Goal: Task Accomplishment & Management: Manage account settings

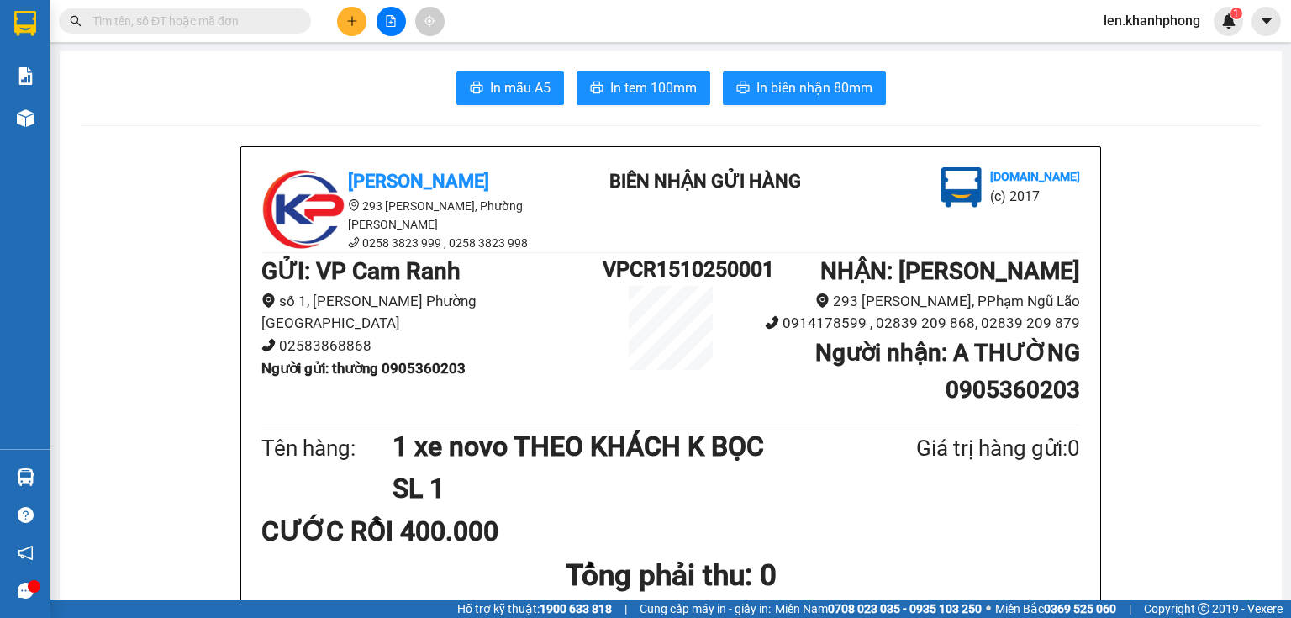
click at [165, 13] on input "text" at bounding box center [191, 21] width 198 height 18
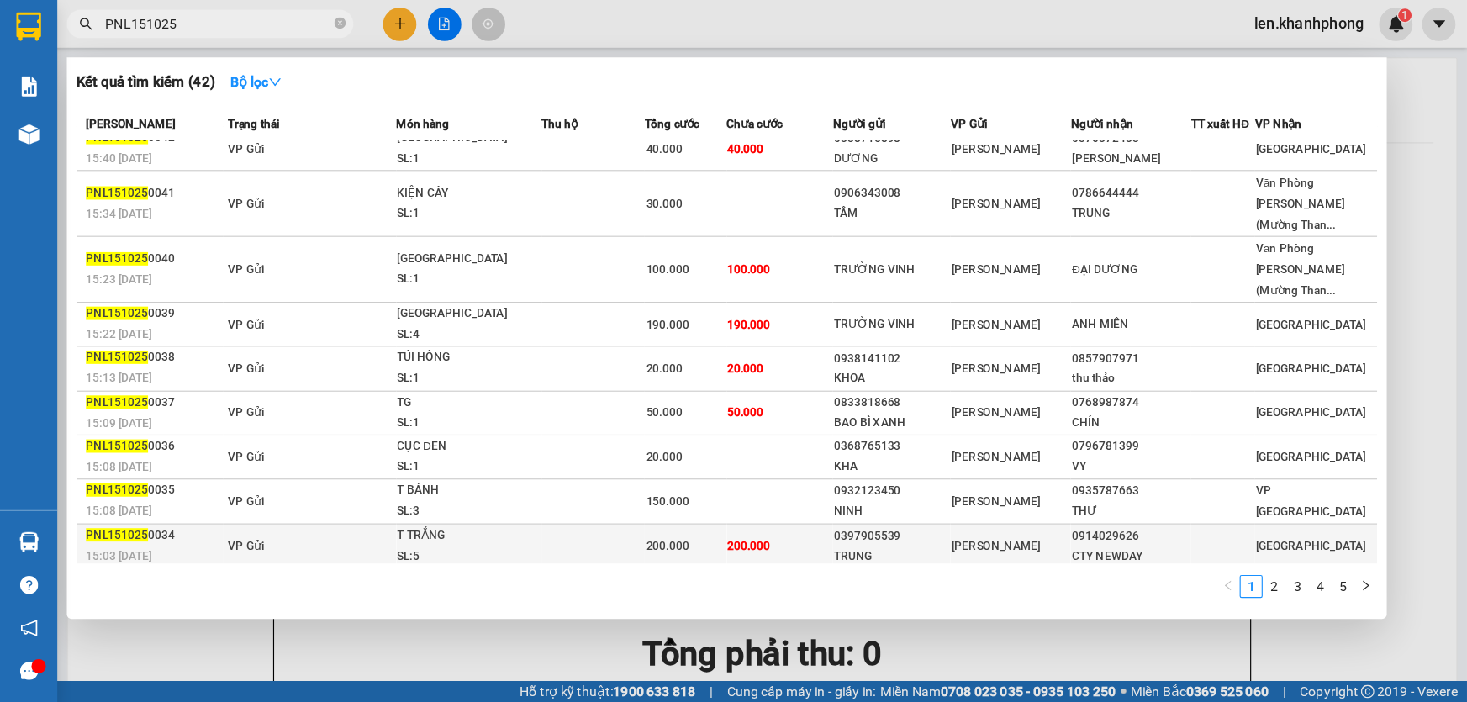
scroll to position [16, 0]
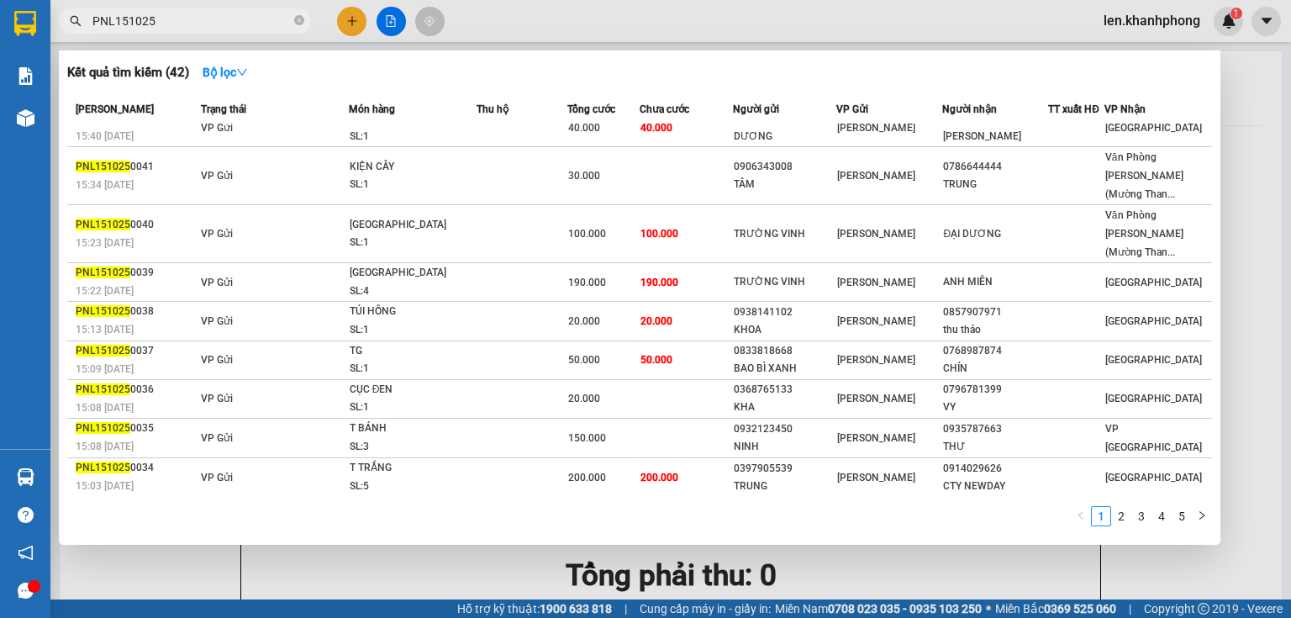
type input "PNL151025"
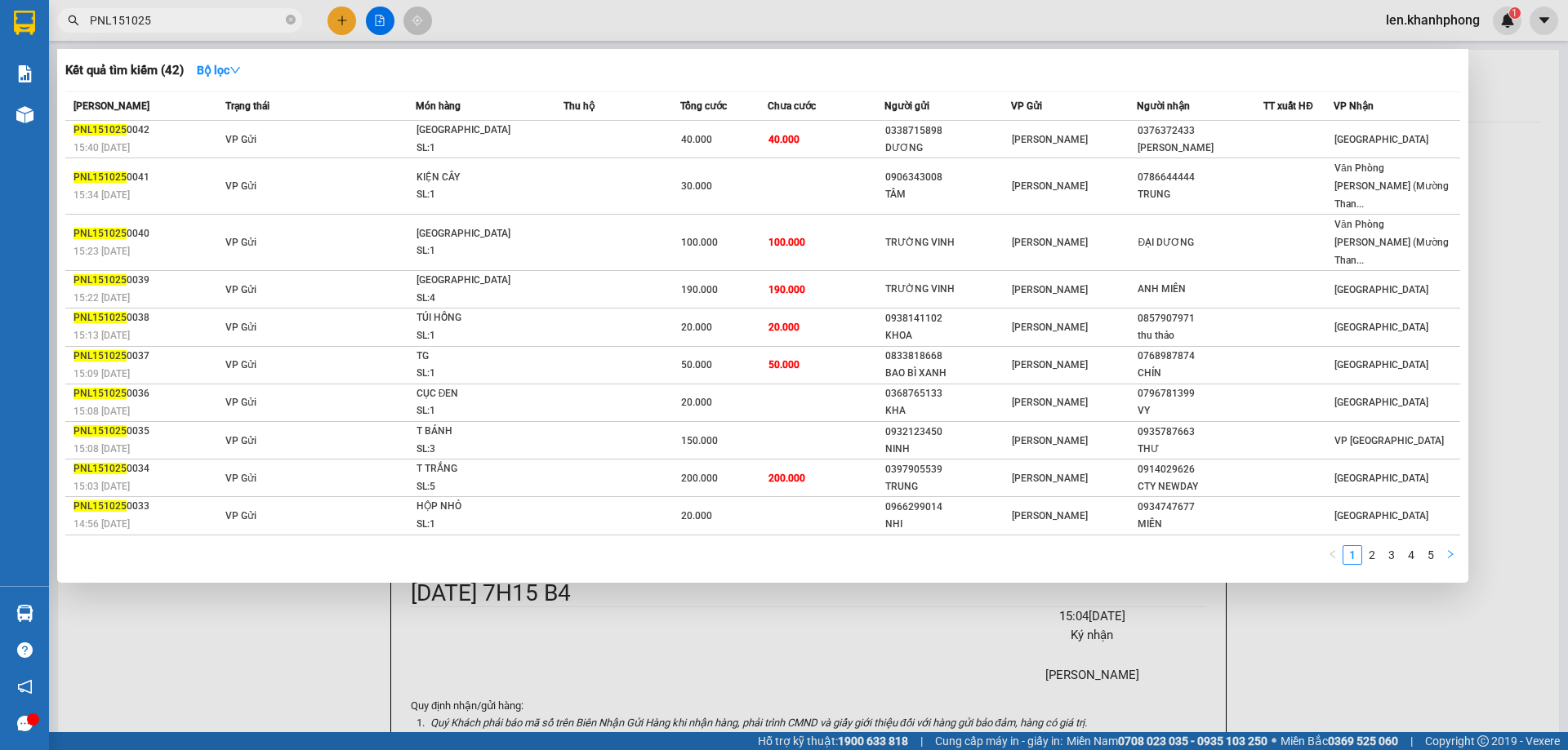
click at [1253, 550] on icon "right" at bounding box center [1450, 555] width 10 height 10
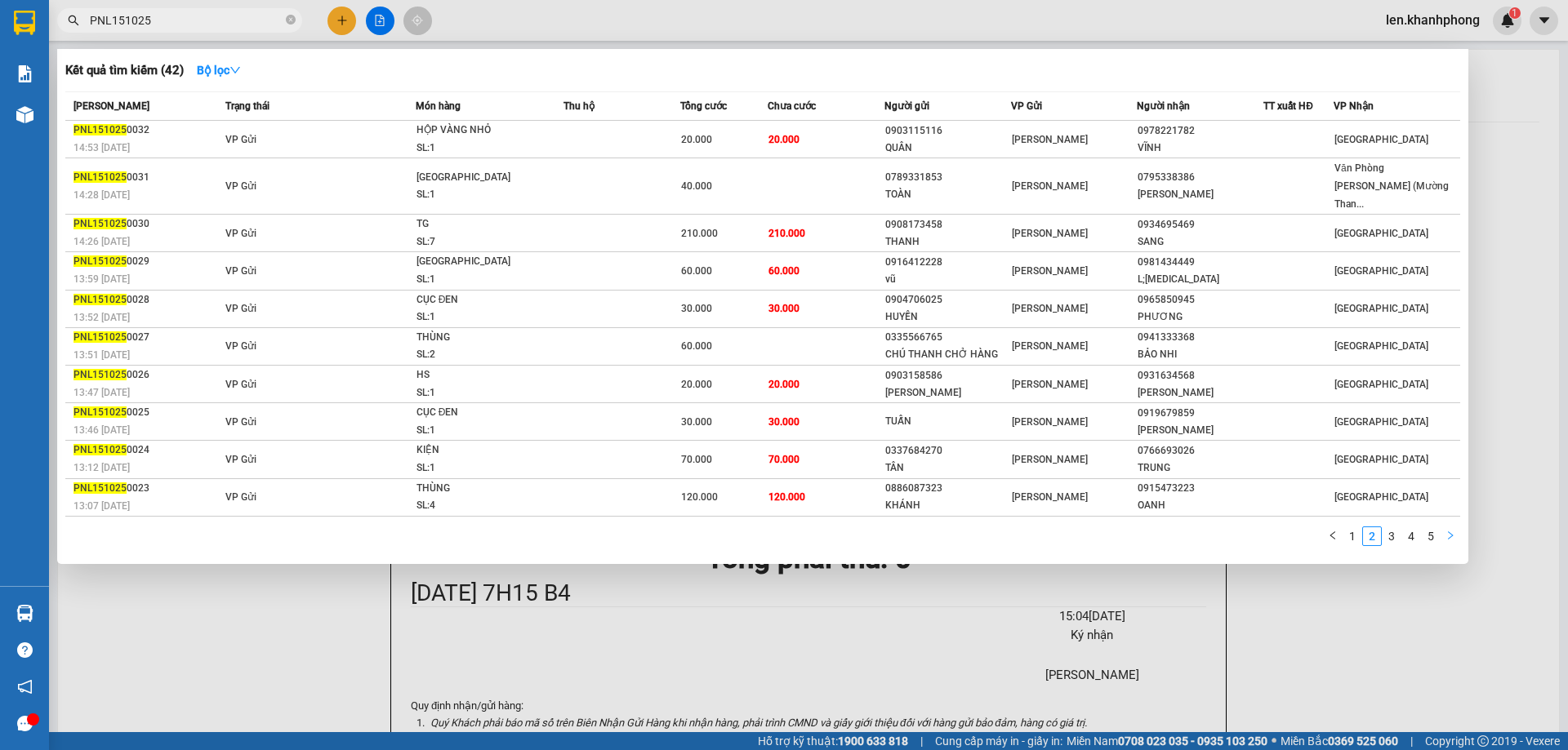
click at [1253, 530] on icon "right" at bounding box center [1450, 535] width 10 height 10
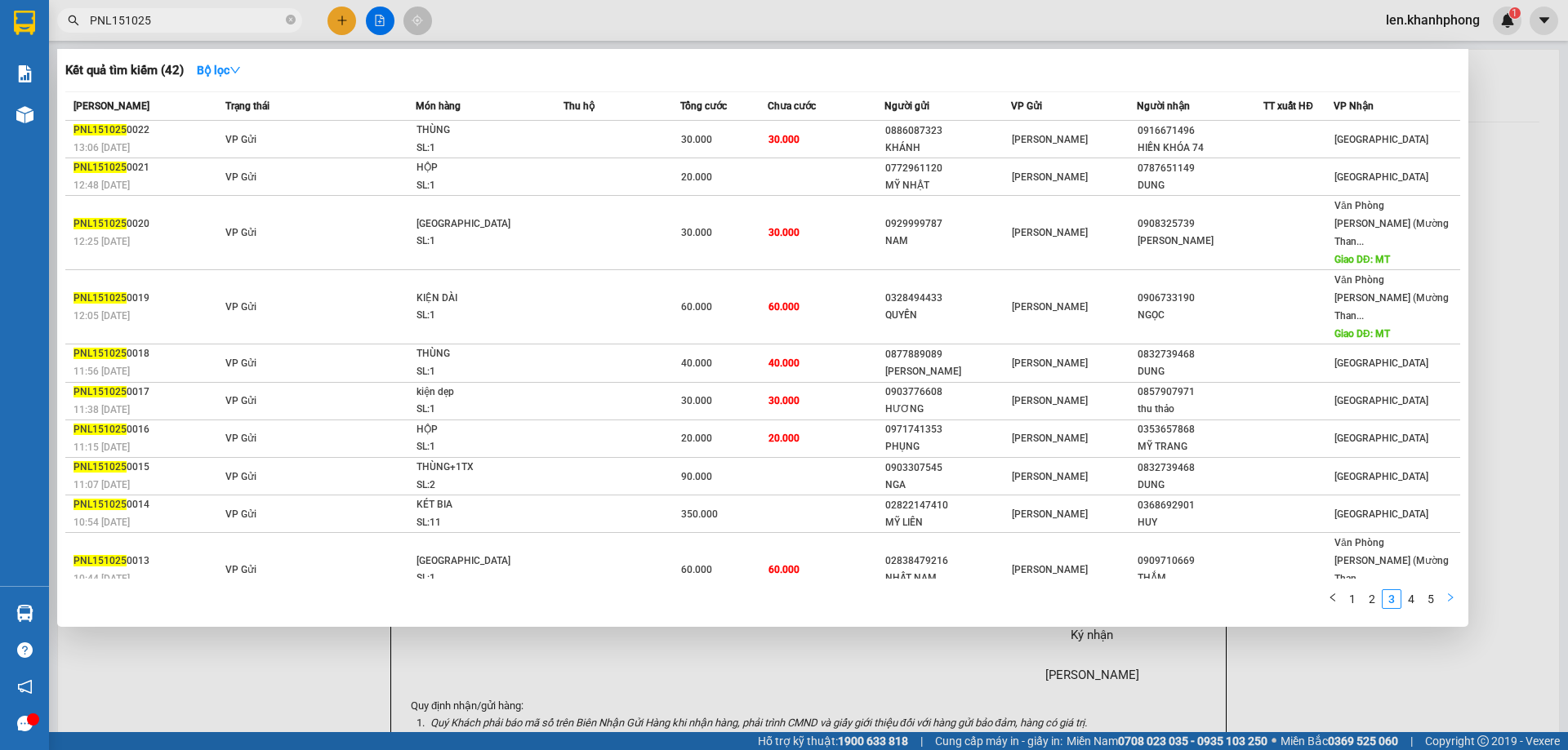
click at [1253, 590] on button "button" at bounding box center [1450, 599] width 19 height 19
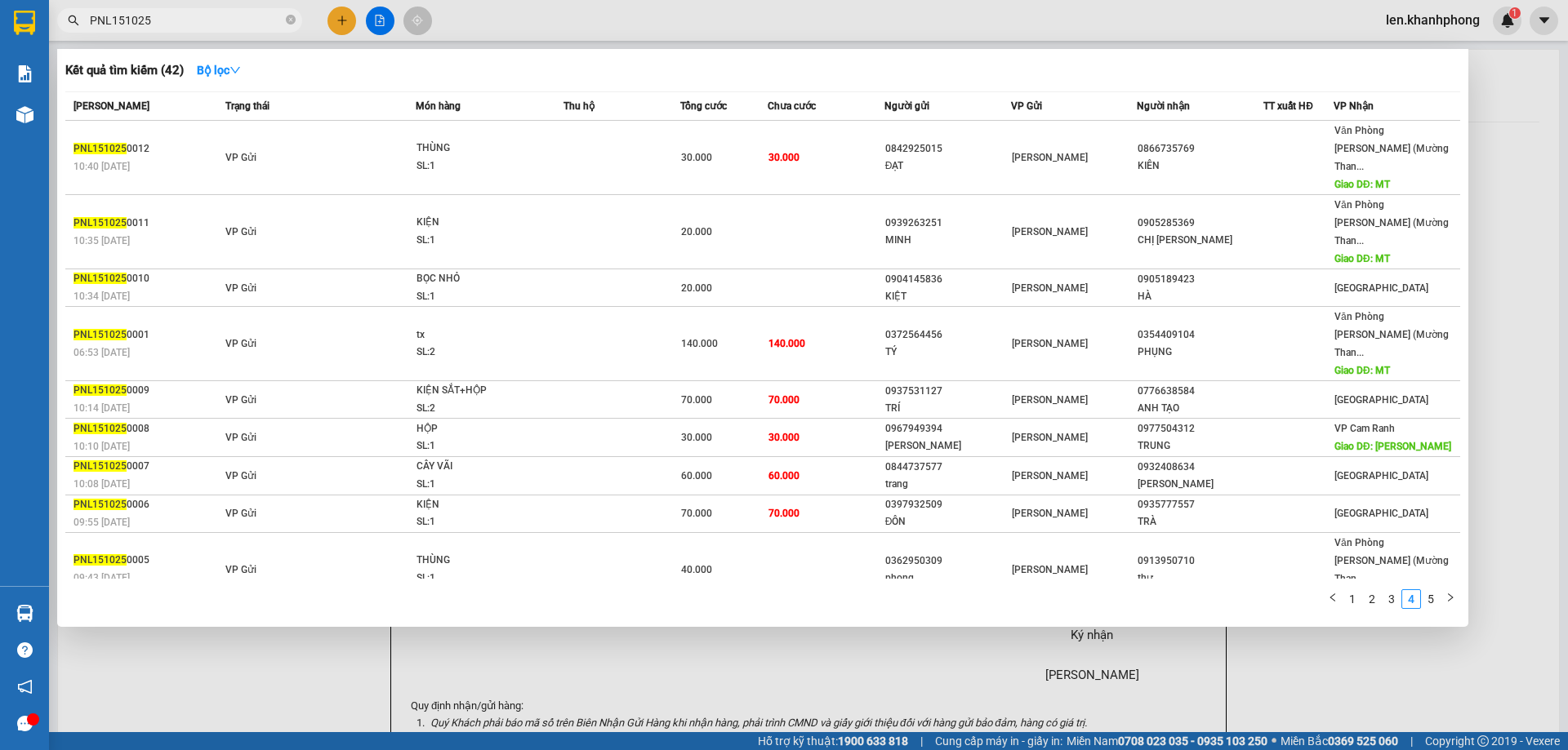
click at [1253, 599] on div at bounding box center [784, 375] width 1568 height 750
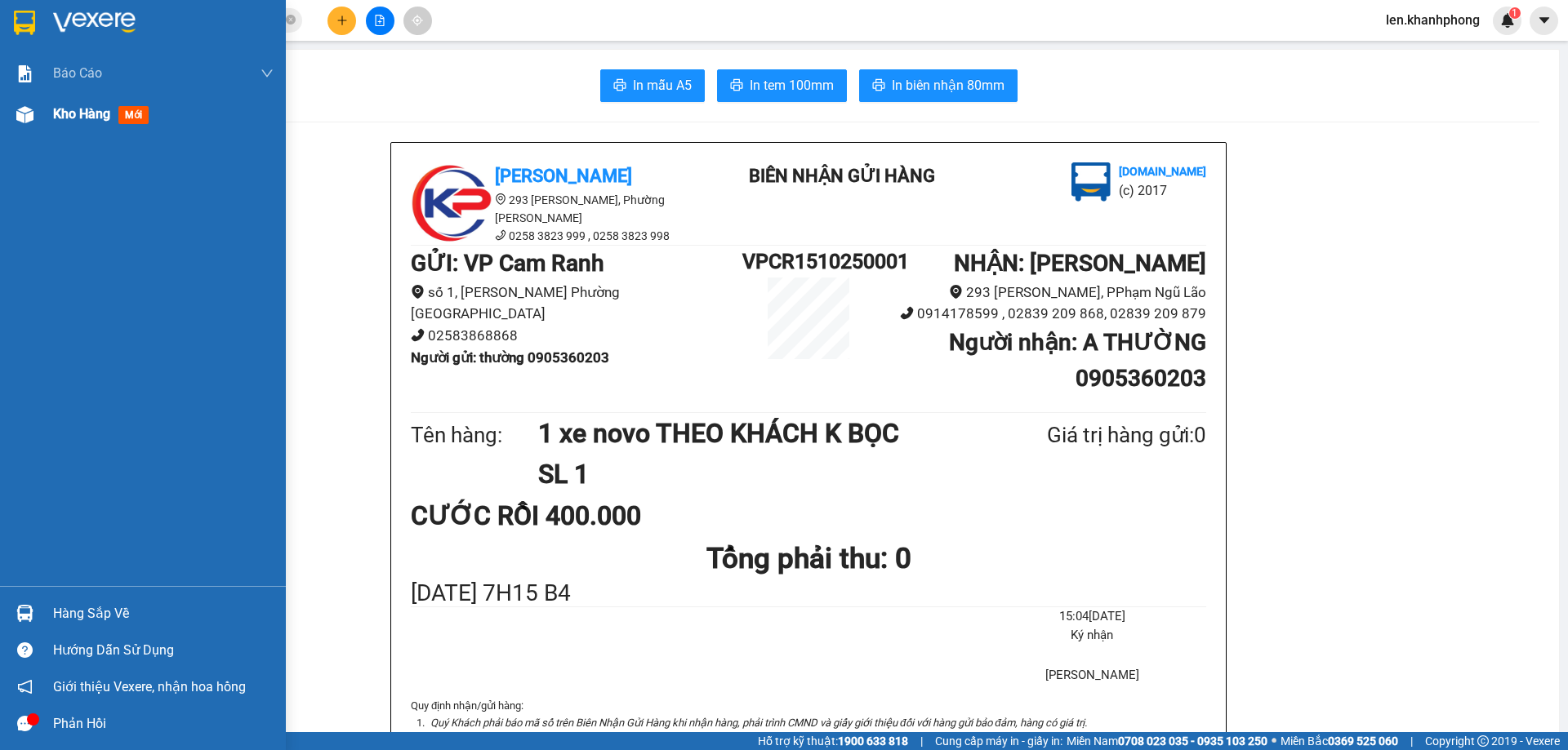
click at [91, 125] on div "Kho hàng mới" at bounding box center [163, 115] width 221 height 41
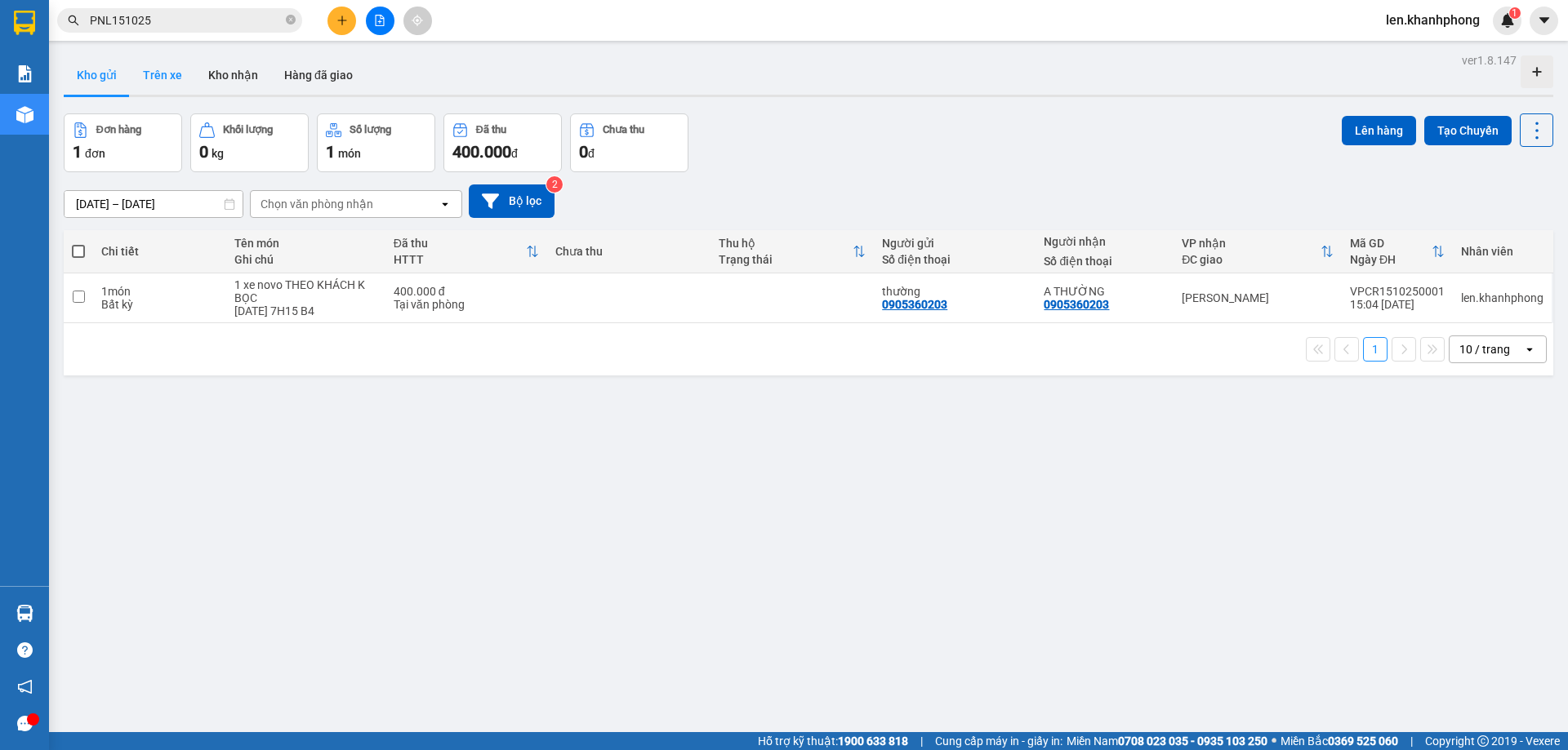
click at [166, 80] on button "Trên xe" at bounding box center [162, 75] width 65 height 39
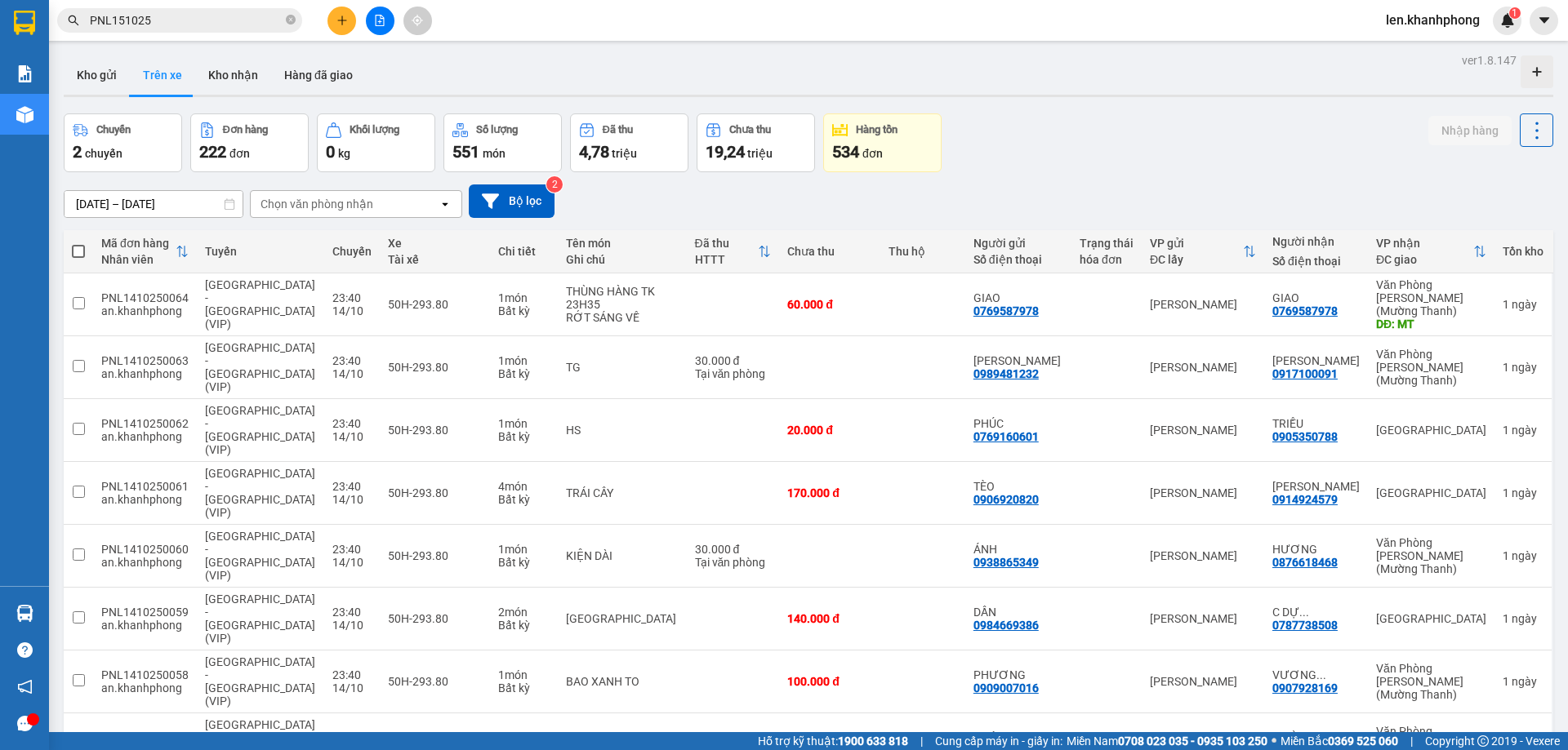
click at [323, 206] on div "Chọn văn phòng nhận" at bounding box center [317, 204] width 113 height 17
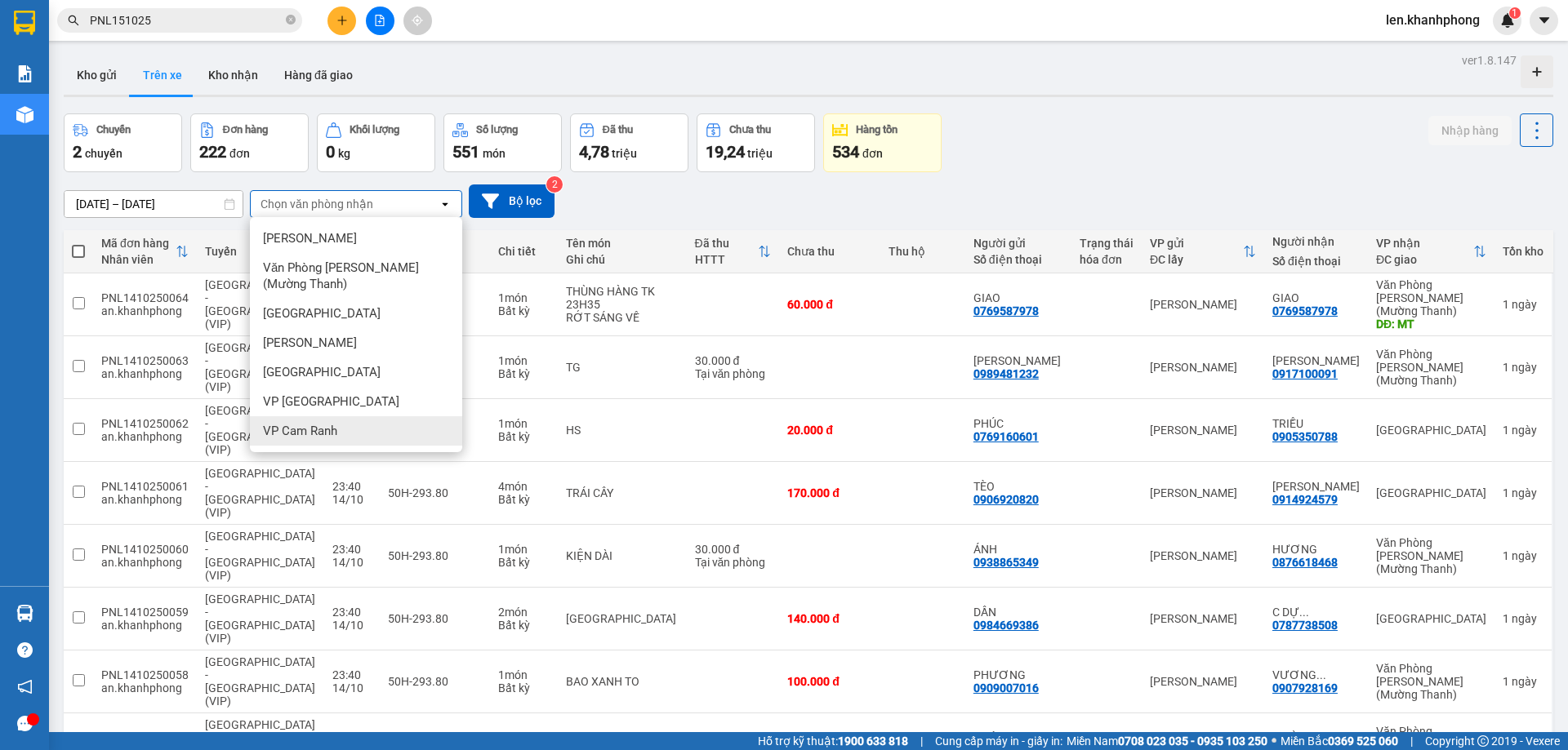
click at [299, 423] on div "VP Cam Ranh" at bounding box center [356, 431] width 213 height 29
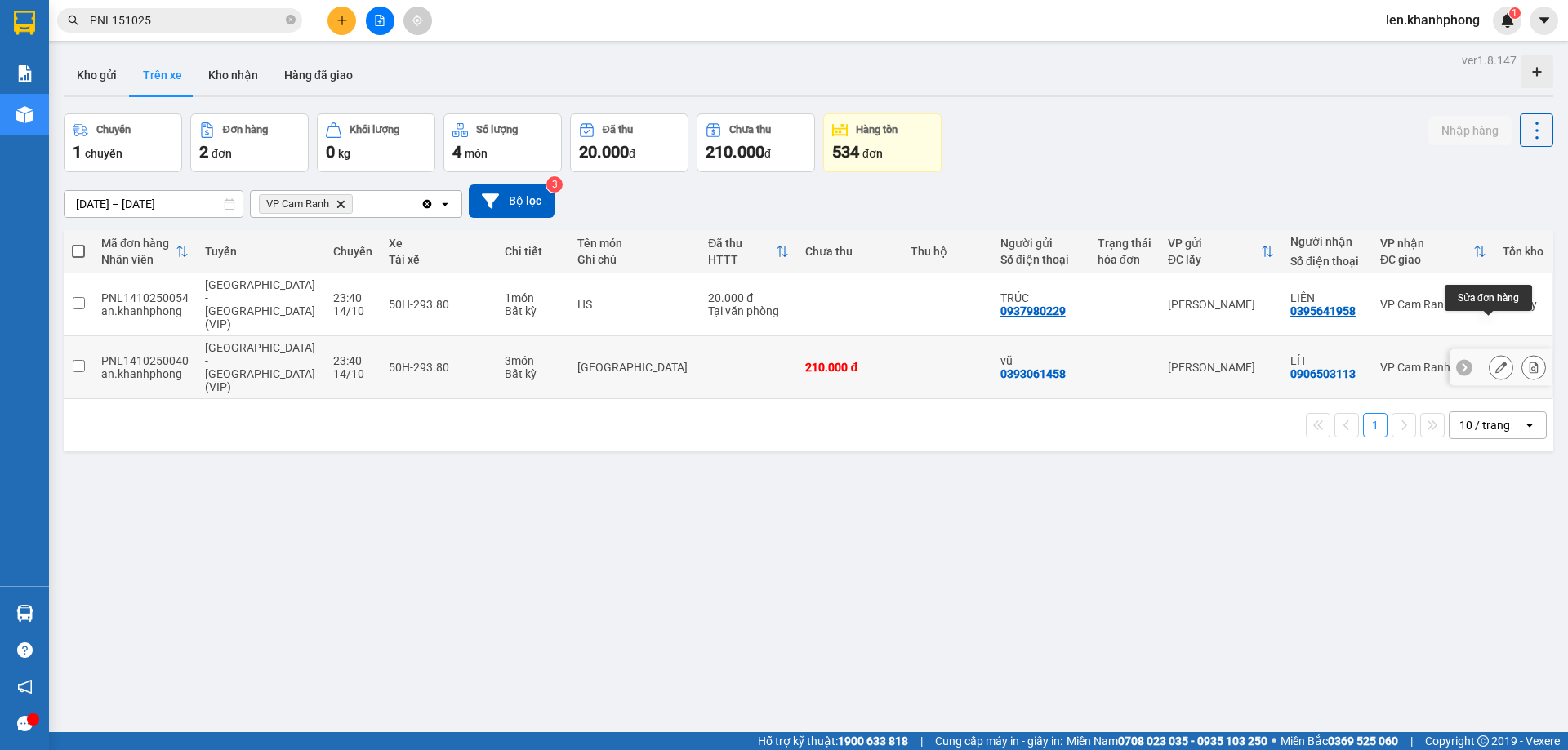
click at [1253, 361] on icon at bounding box center [1501, 367] width 12 height 12
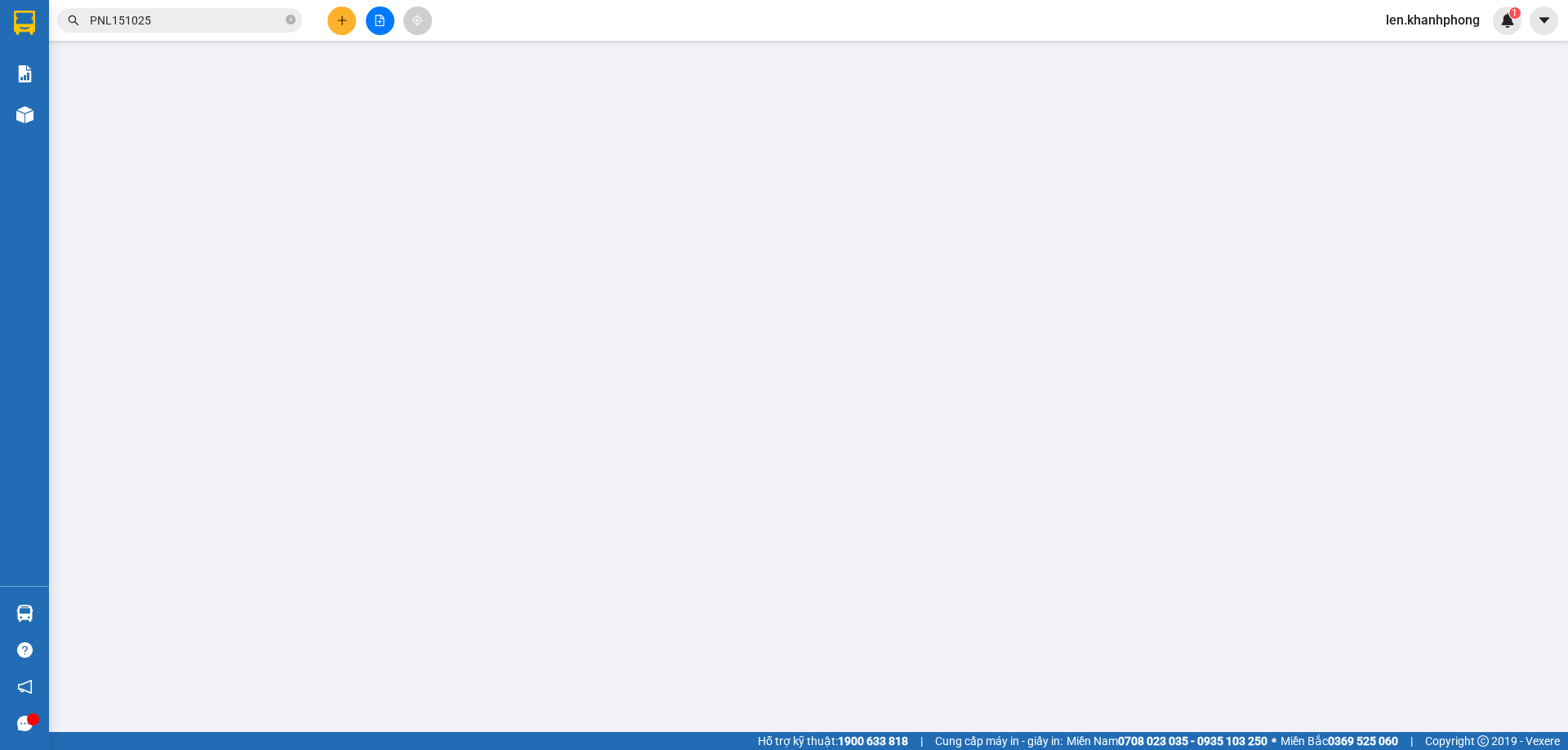
type input "0393061458"
type input "vũ"
type input "0906503113"
type input "LÍT"
type input "210.000"
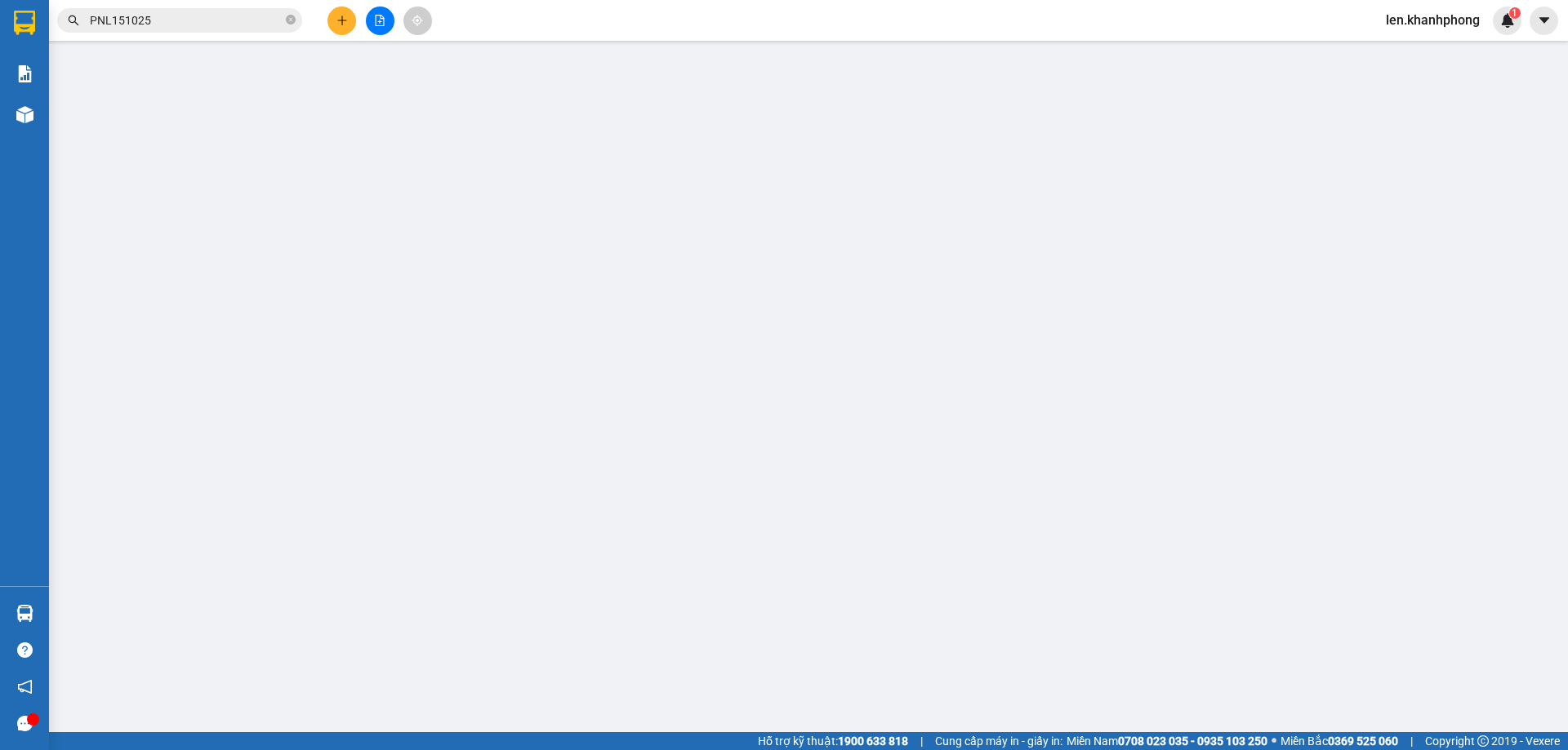
type input "210.000"
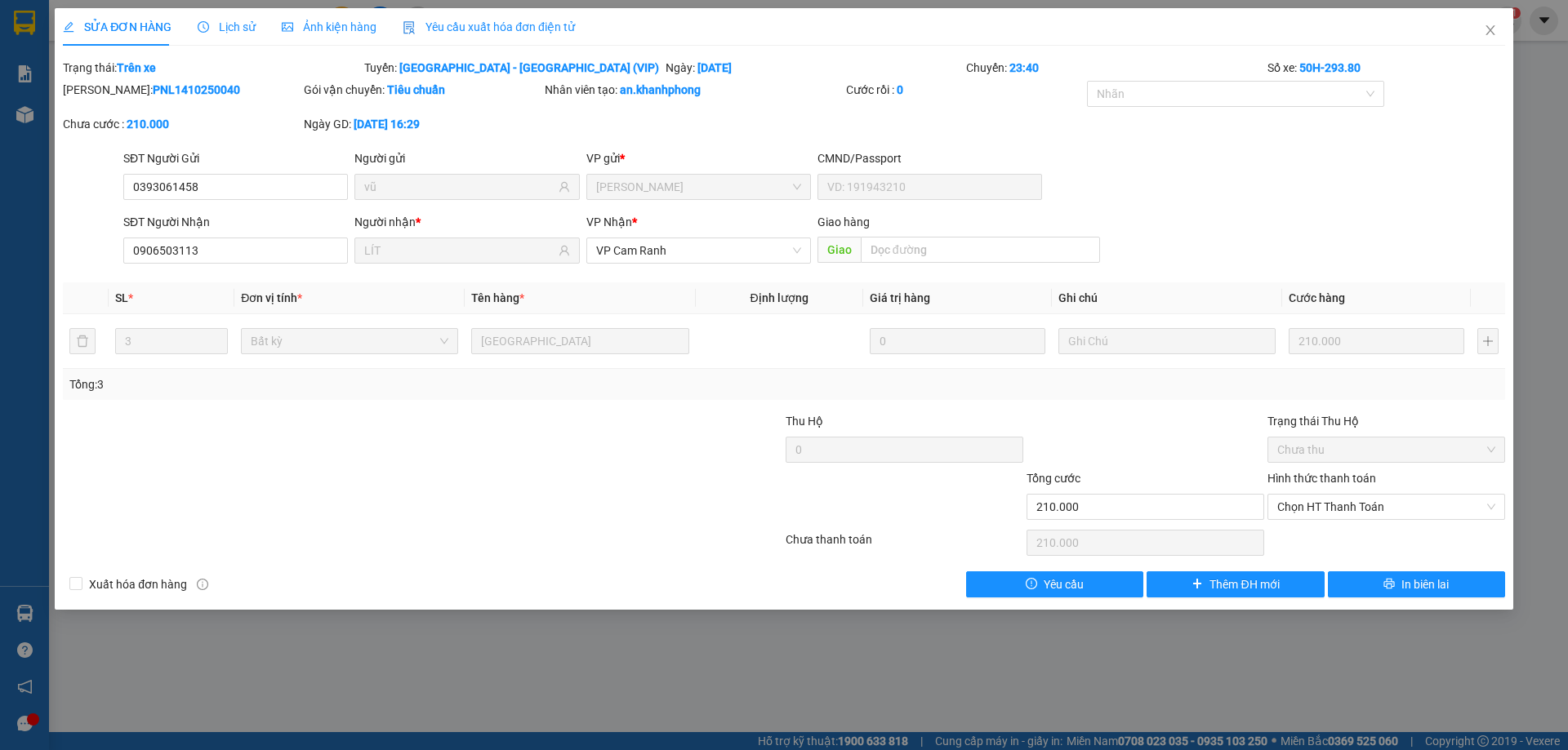
click at [310, 27] on span "Ảnh kiện hàng" at bounding box center [329, 26] width 95 height 13
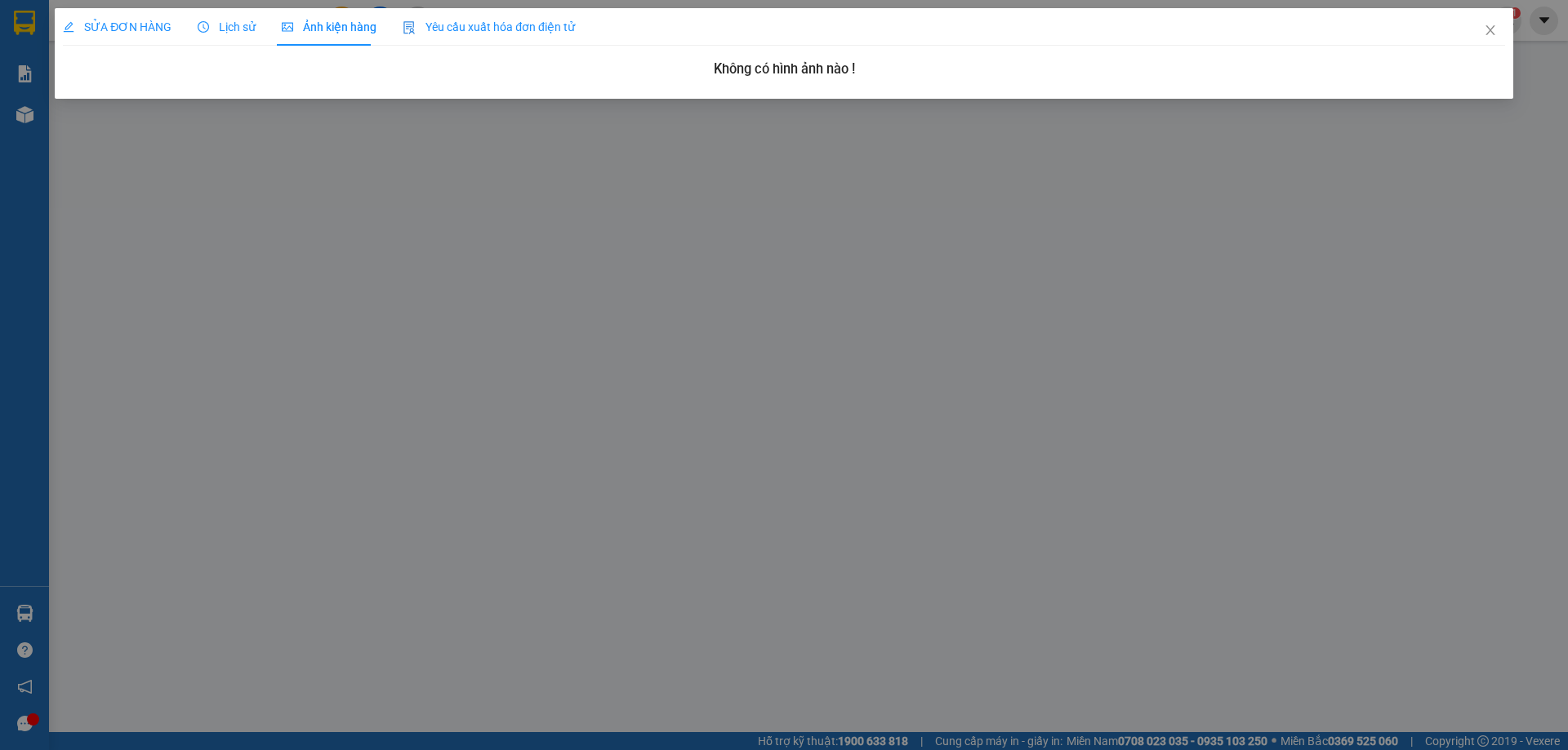
click at [238, 23] on span "Lịch sử" at bounding box center [226, 26] width 58 height 13
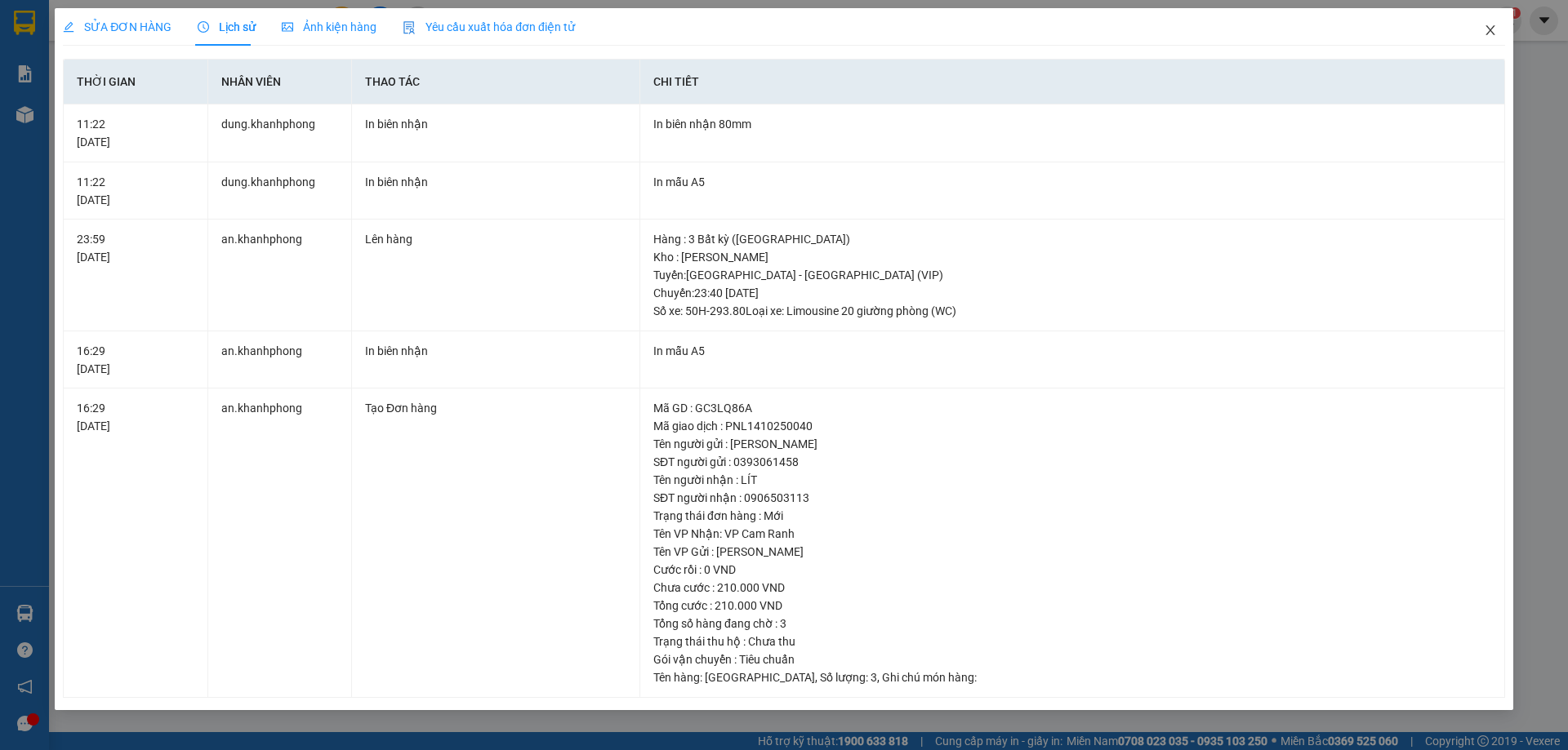
click at [1253, 30] on icon "close" at bounding box center [1489, 30] width 9 height 10
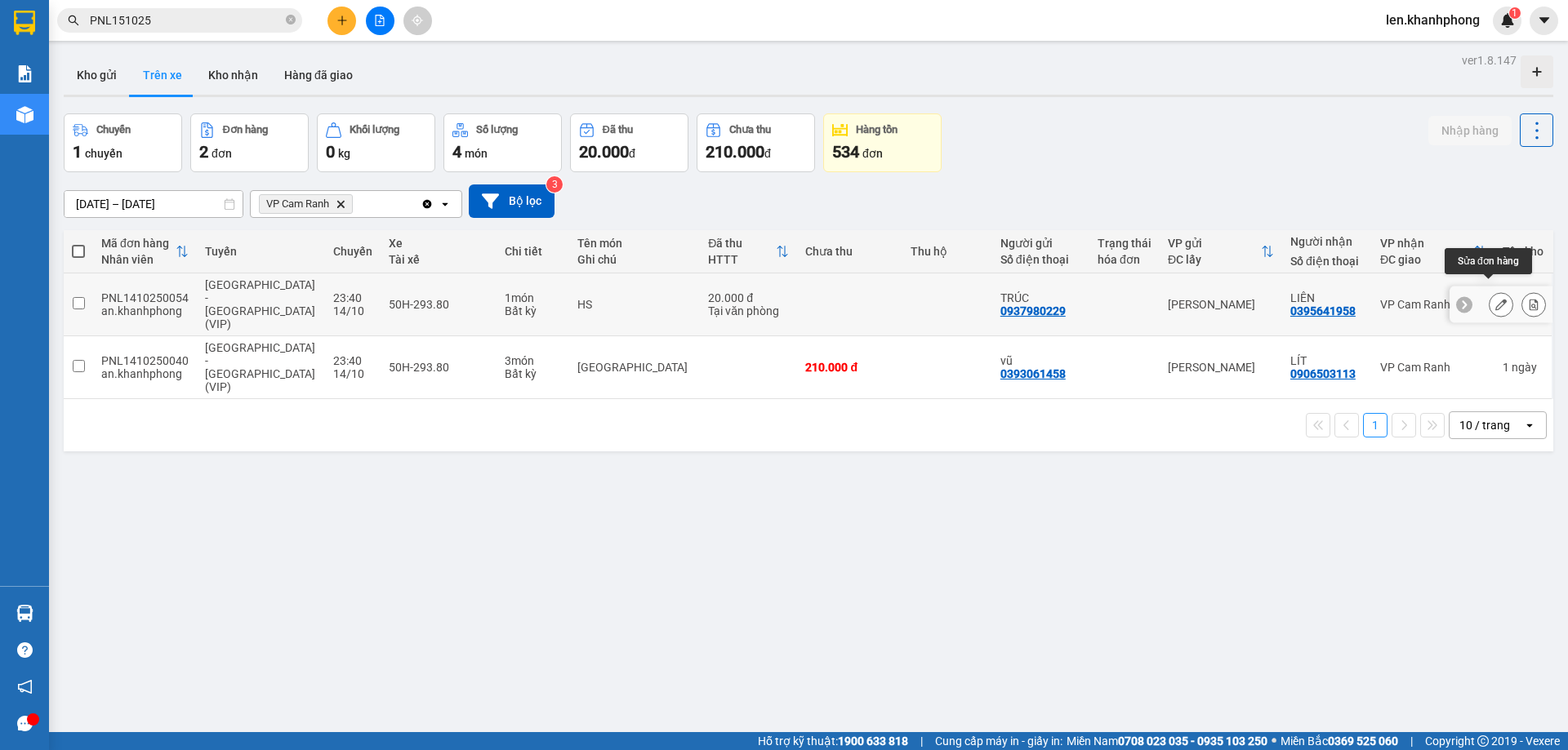
click at [1253, 299] on icon at bounding box center [1501, 305] width 12 height 12
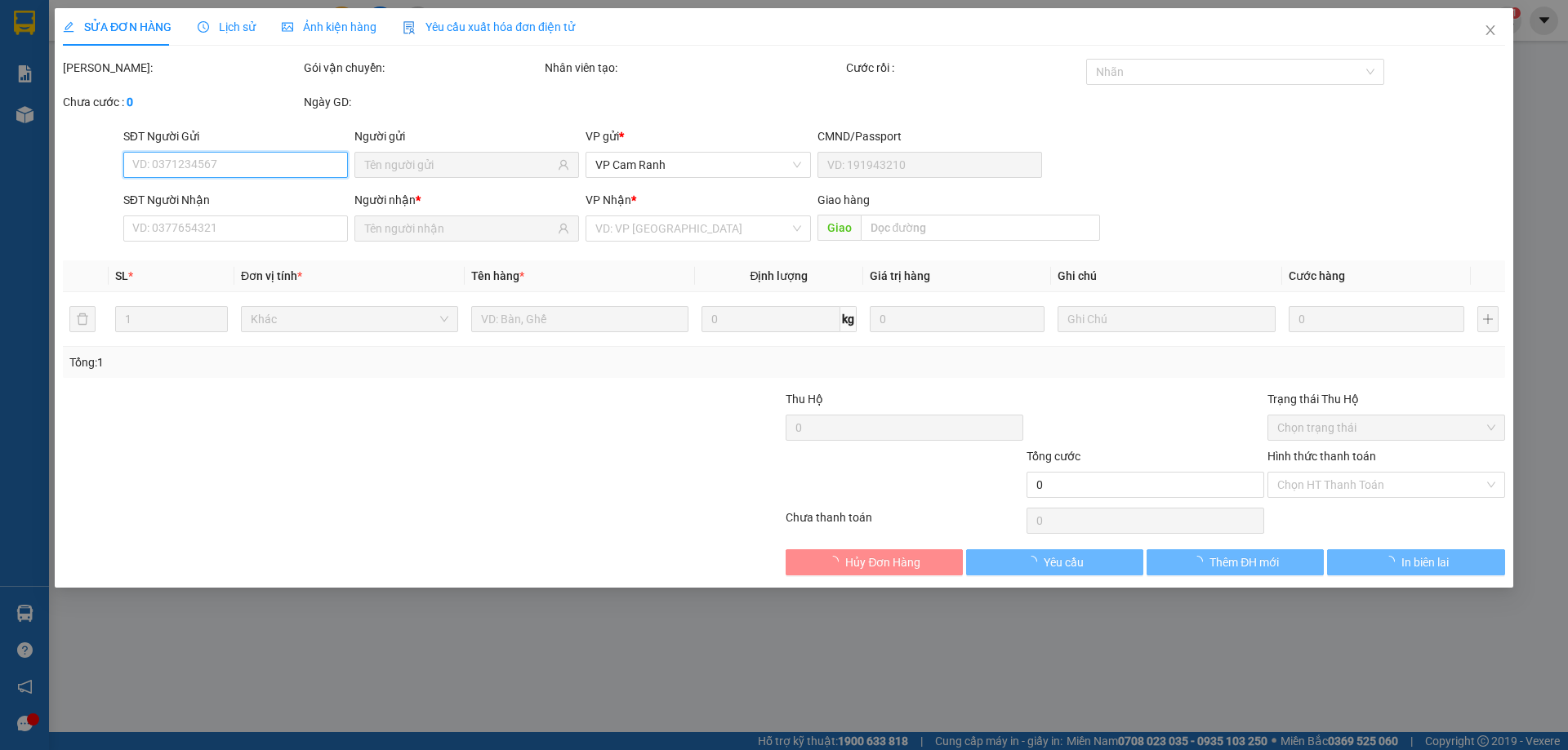
type input "0937980229"
type input "TRÚC"
type input "0395641958"
type input "LIÊN"
type input "20.000"
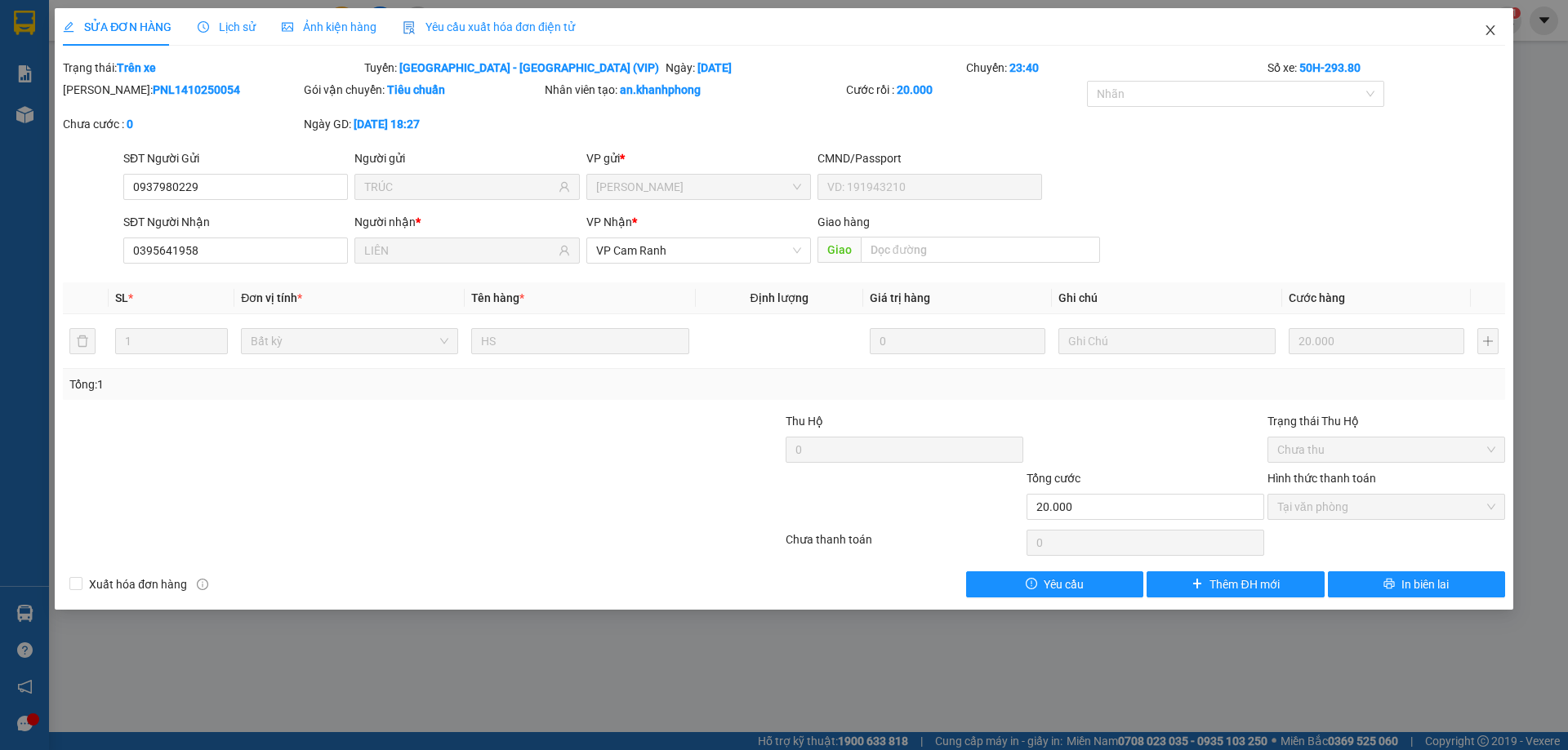
click at [1253, 30] on span "Close" at bounding box center [1489, 30] width 46 height 46
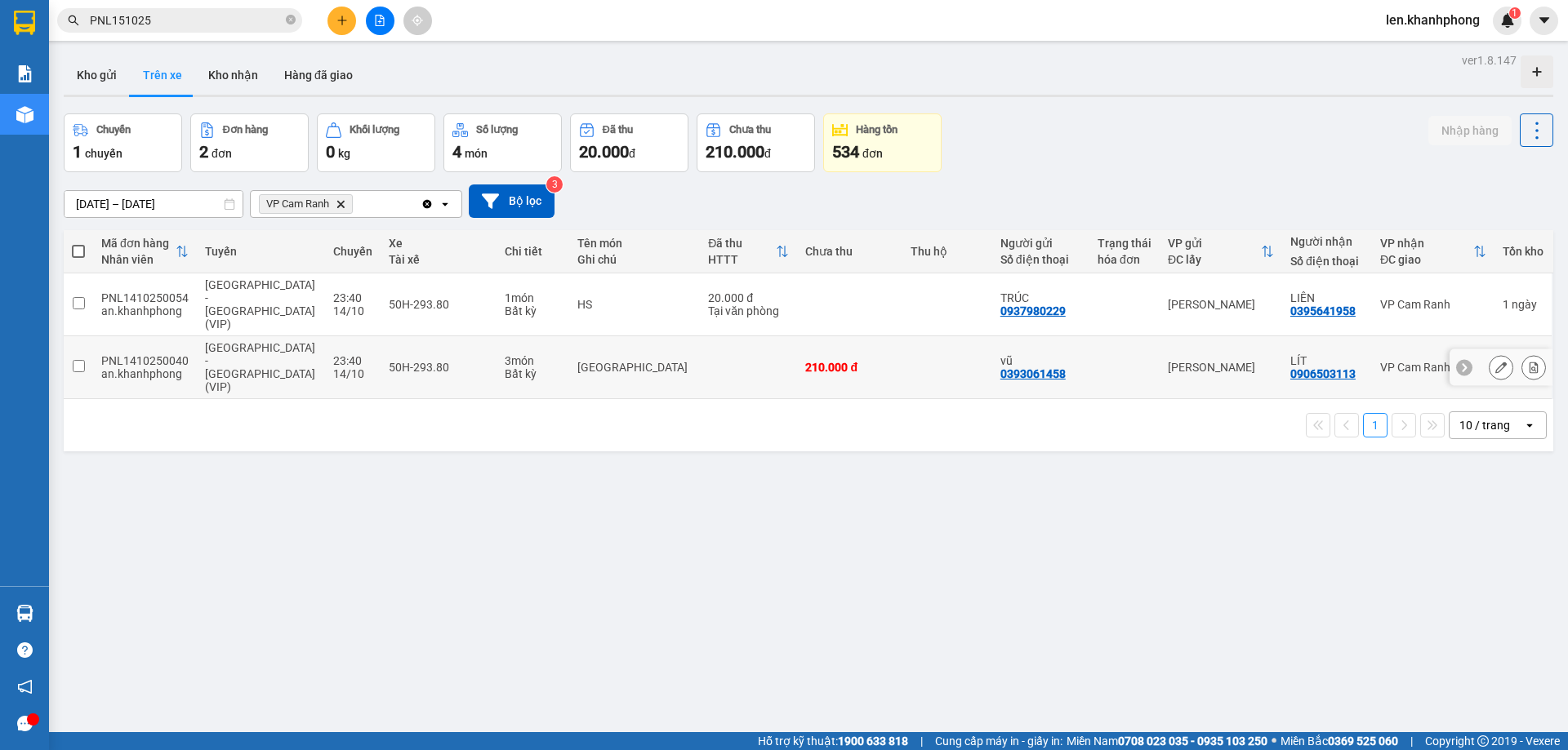
click at [1253, 354] on button at bounding box center [1501, 367] width 23 height 28
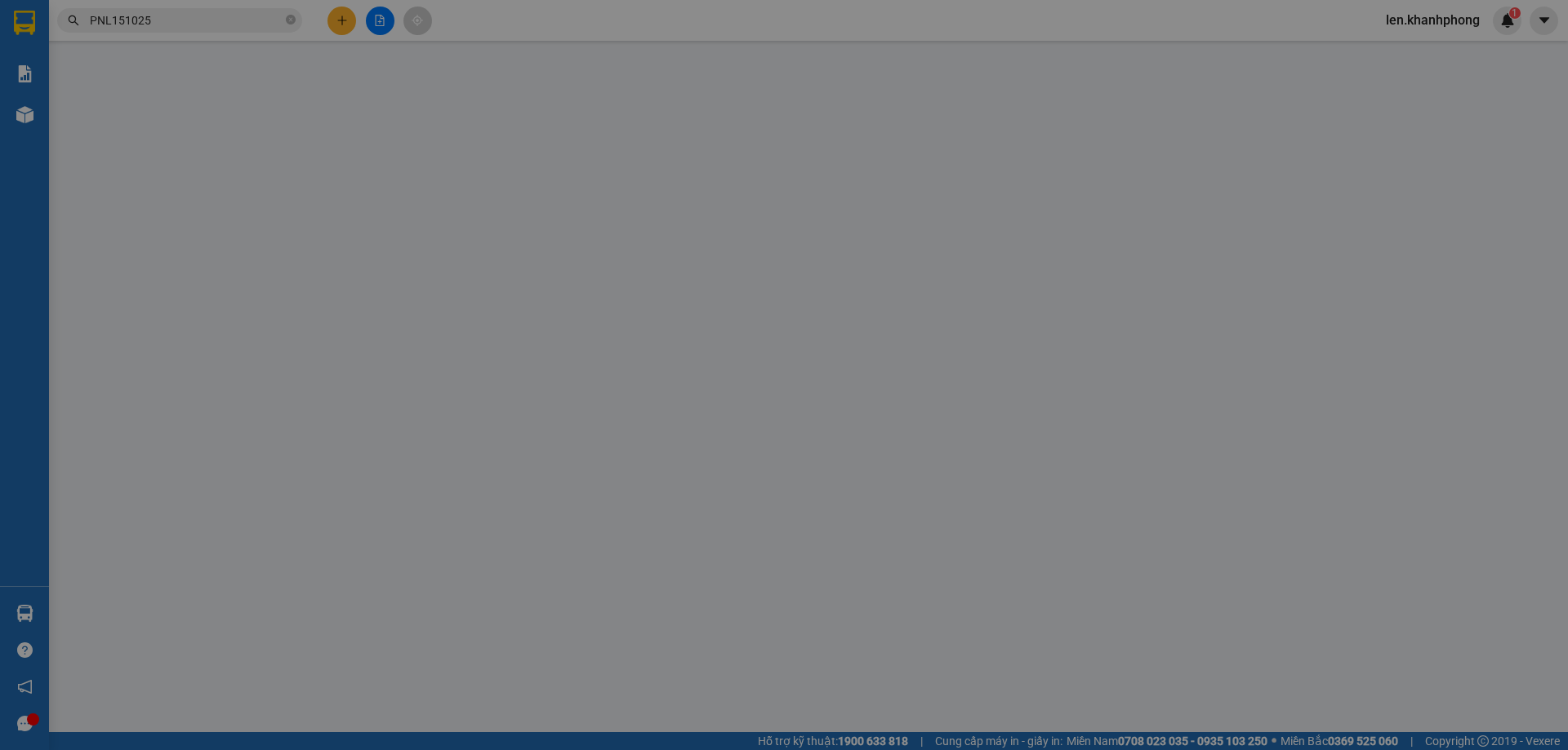
type input "0393061458"
type input "vũ"
type input "0906503113"
type input "LÍT"
type input "210.000"
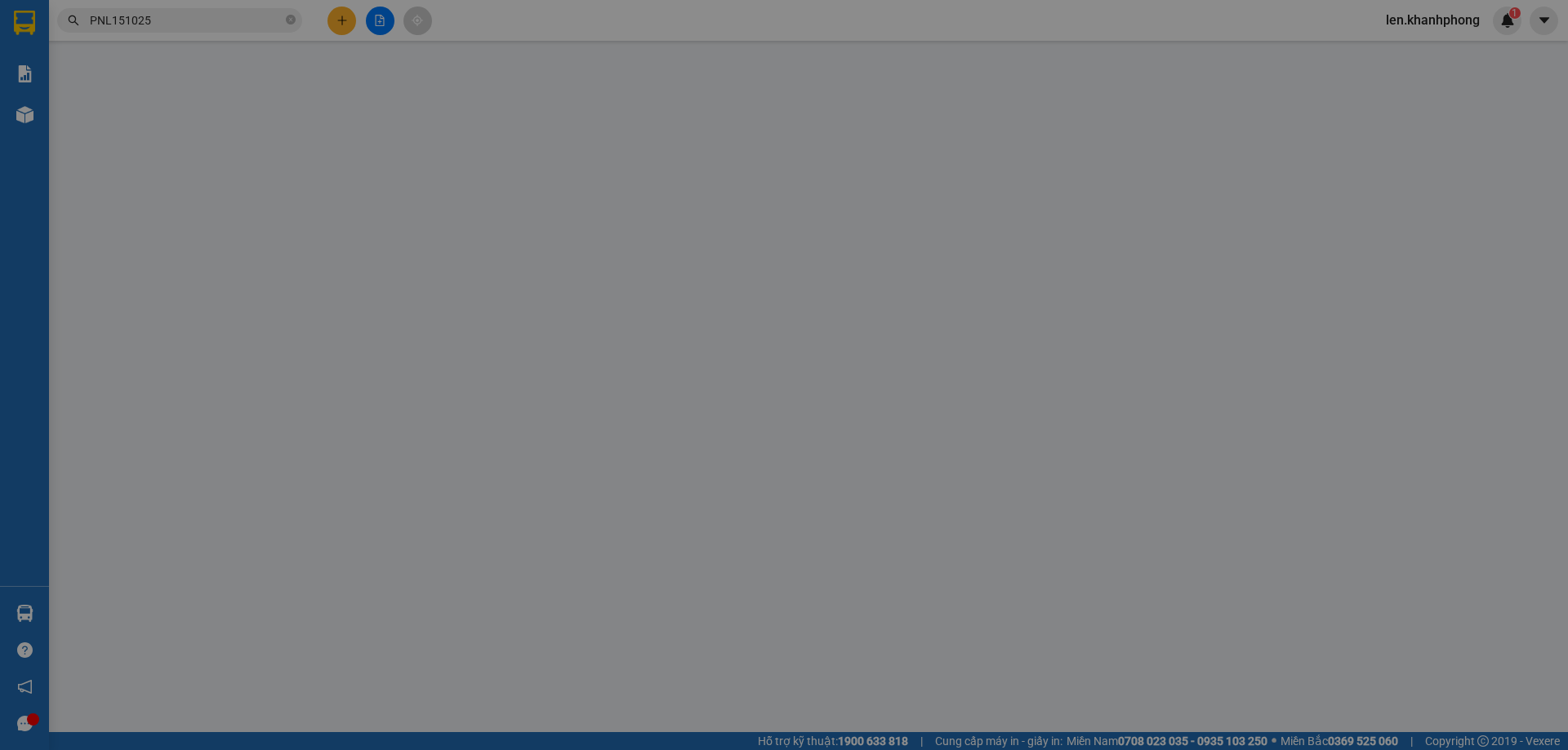
type input "210.000"
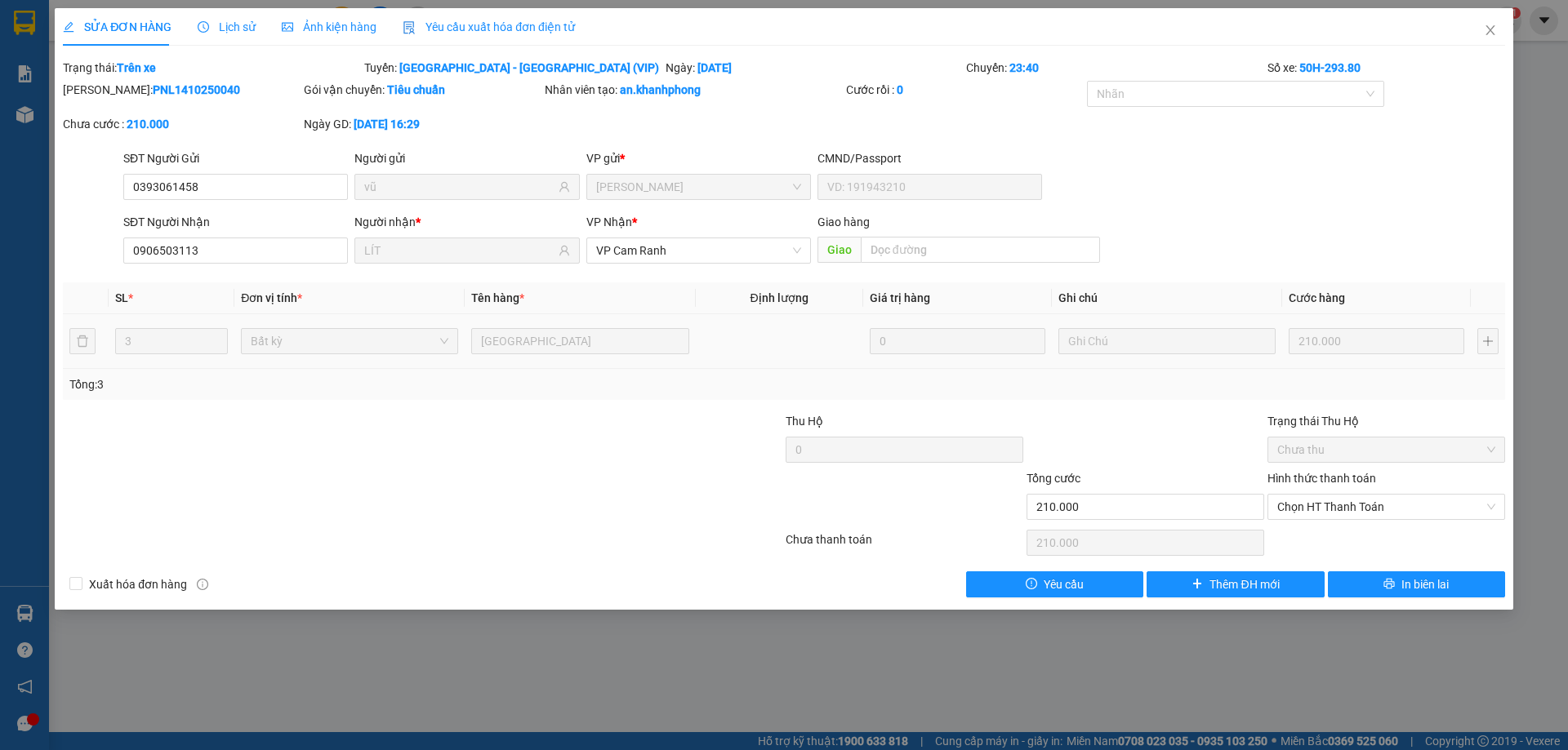
click at [231, 30] on span "Lịch sử" at bounding box center [226, 26] width 58 height 13
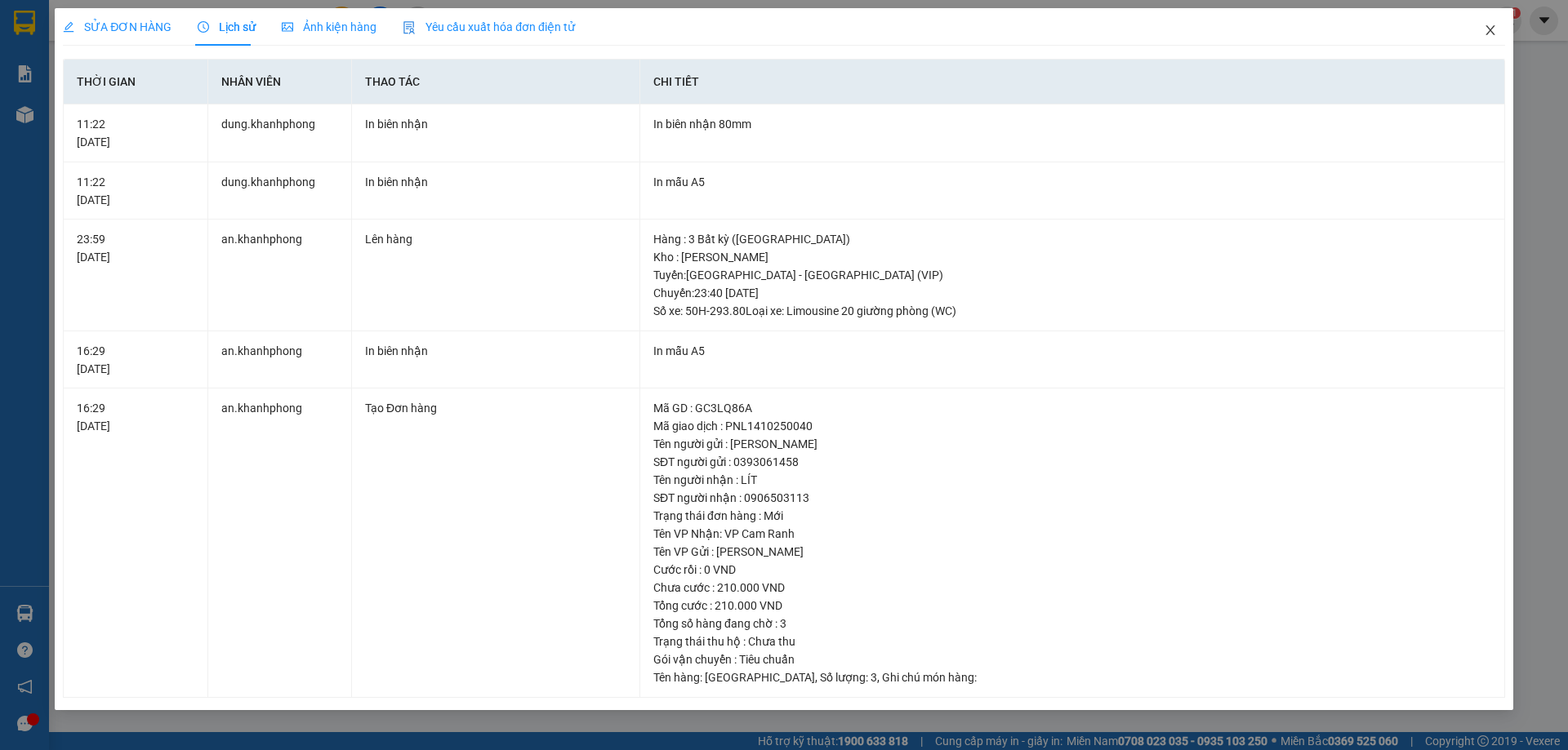
click at [1253, 26] on icon "close" at bounding box center [1489, 29] width 13 height 13
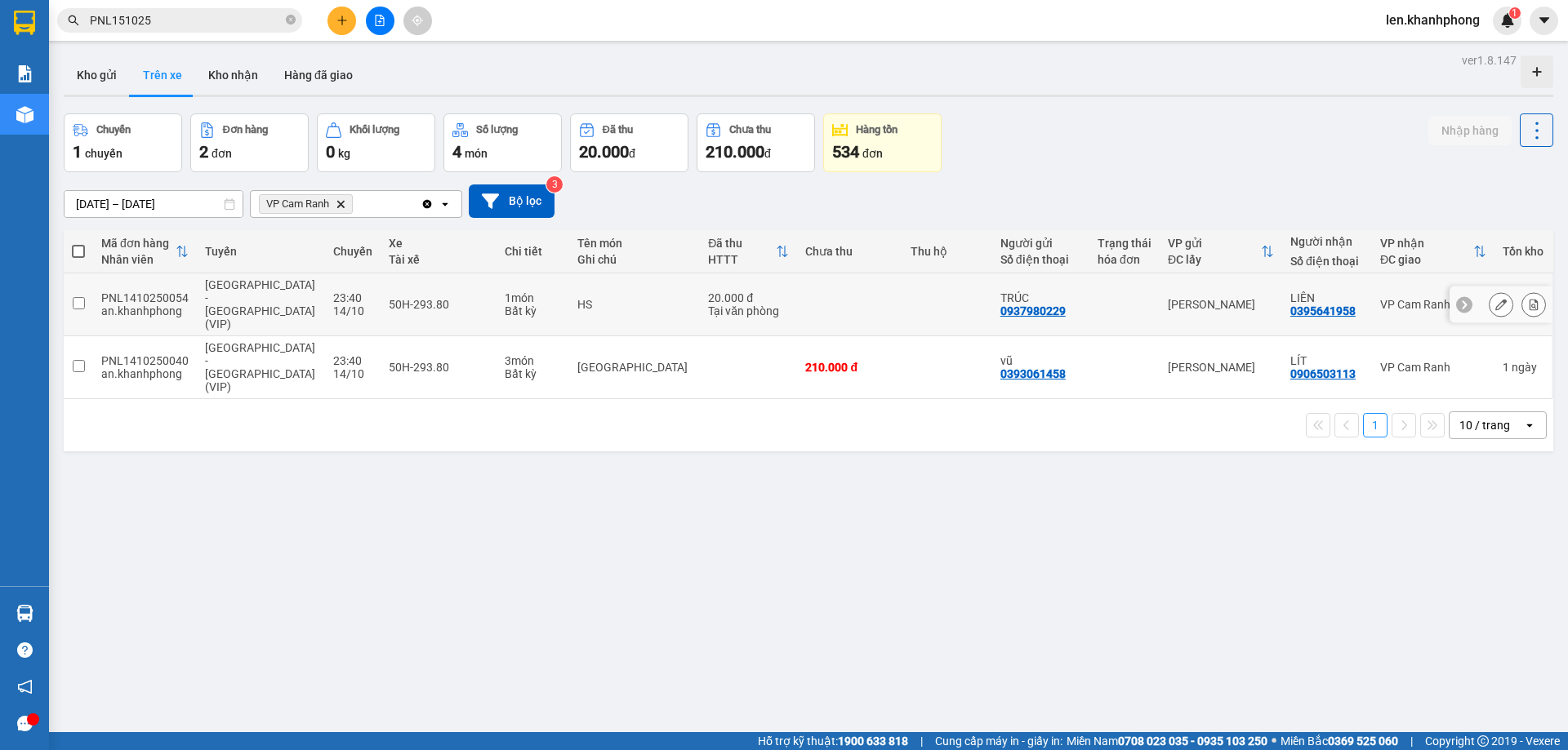
click at [82, 297] on input "checkbox" at bounding box center [79, 303] width 13 height 13
checkbox input "true"
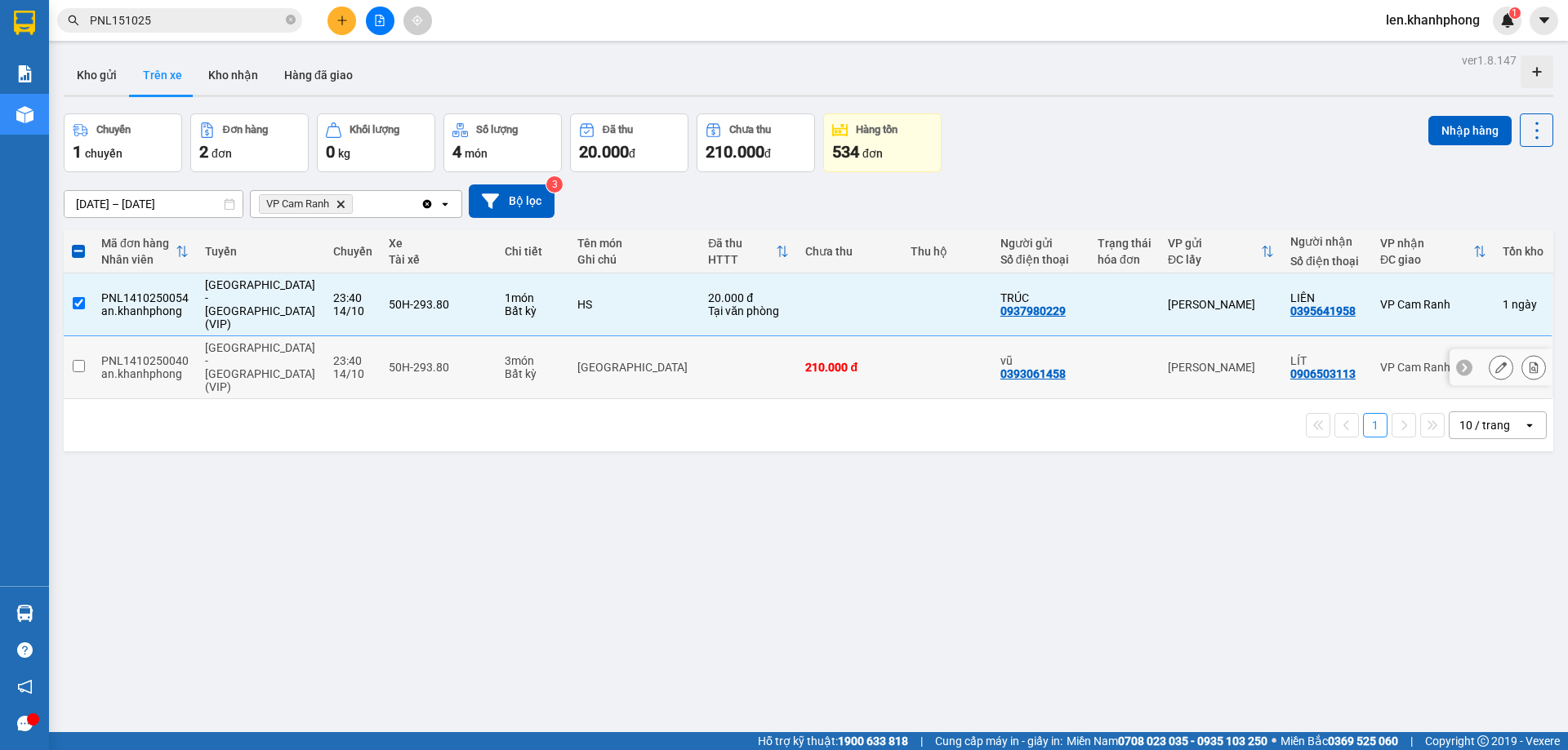
click at [70, 336] on td at bounding box center [79, 367] width 29 height 63
checkbox input "true"
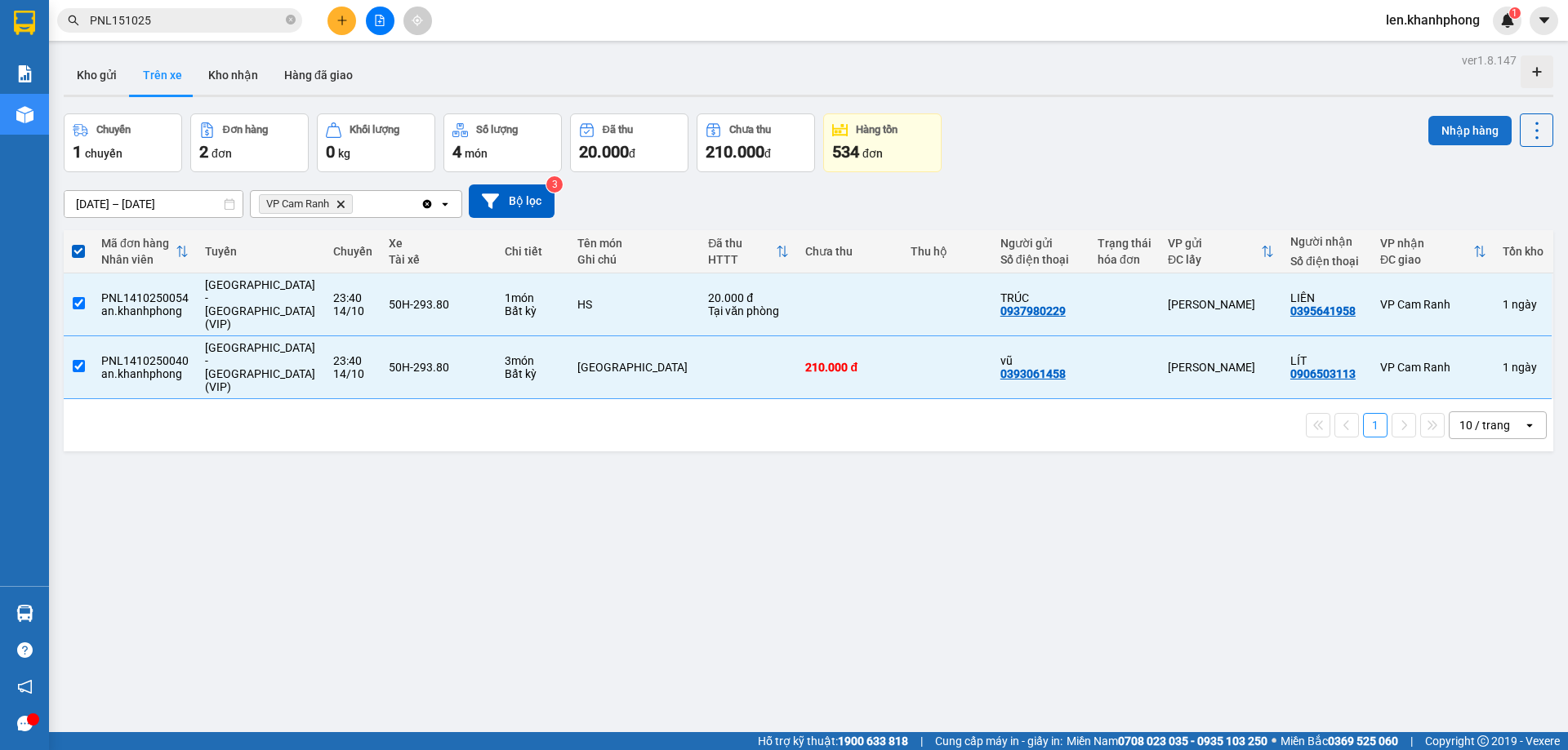
click at [1253, 131] on button "Nhập hàng" at bounding box center [1470, 130] width 84 height 29
checkbox input "false"
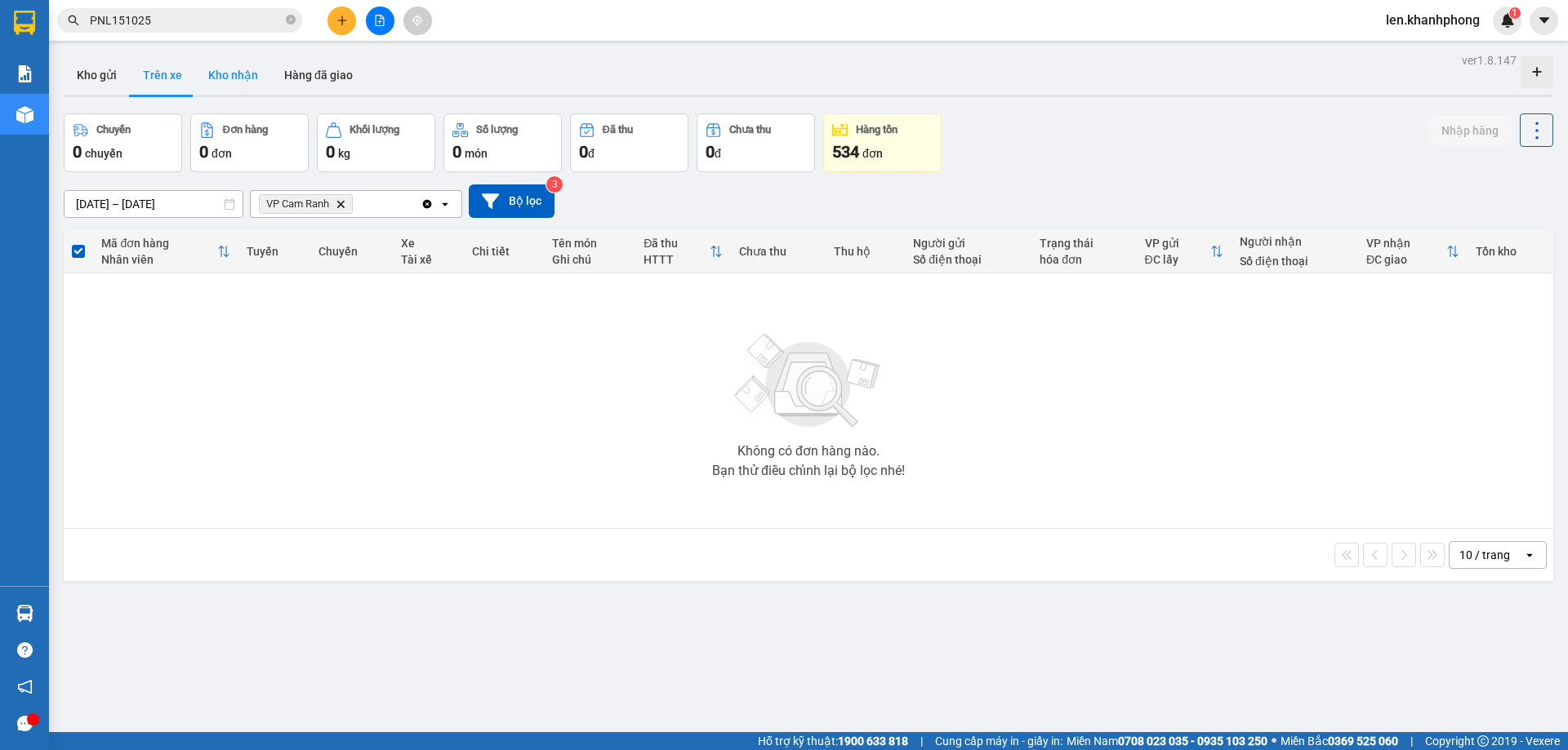
click at [230, 79] on button "Kho nhận" at bounding box center [233, 75] width 76 height 39
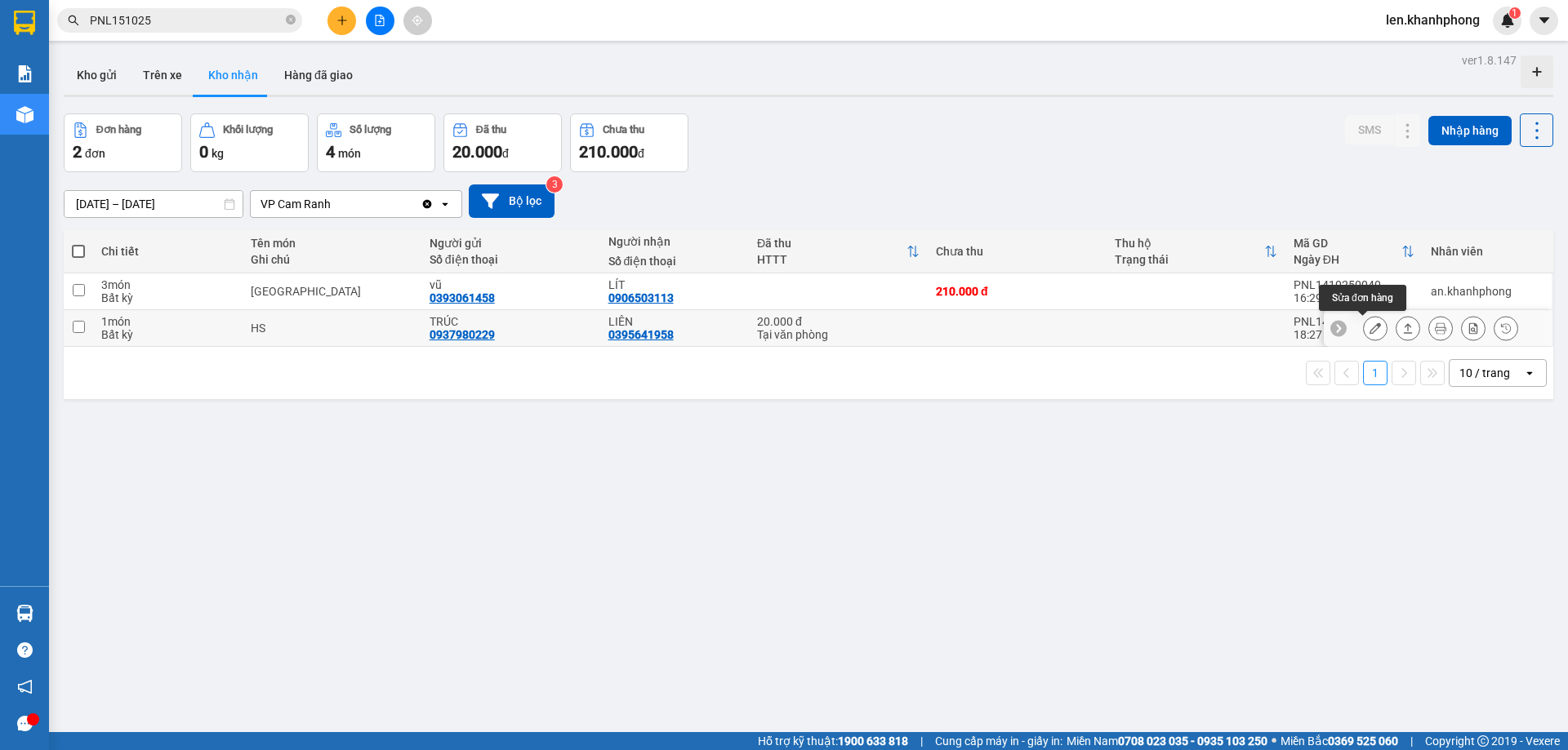
click at [1253, 330] on icon at bounding box center [1376, 328] width 12 height 12
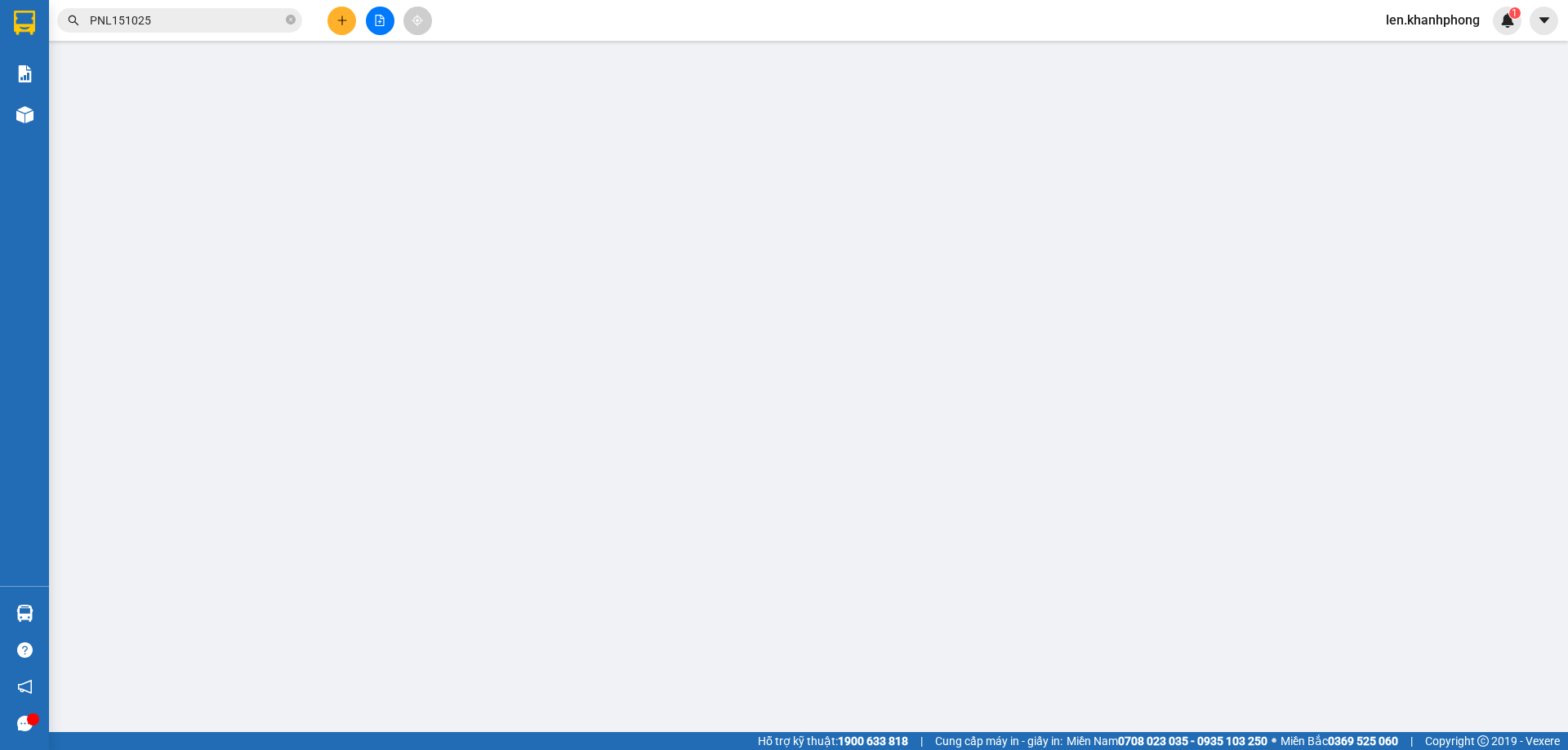
type input "0937980229"
type input "TRÚC"
type input "0395641958"
type input "LIÊN"
type input "20.000"
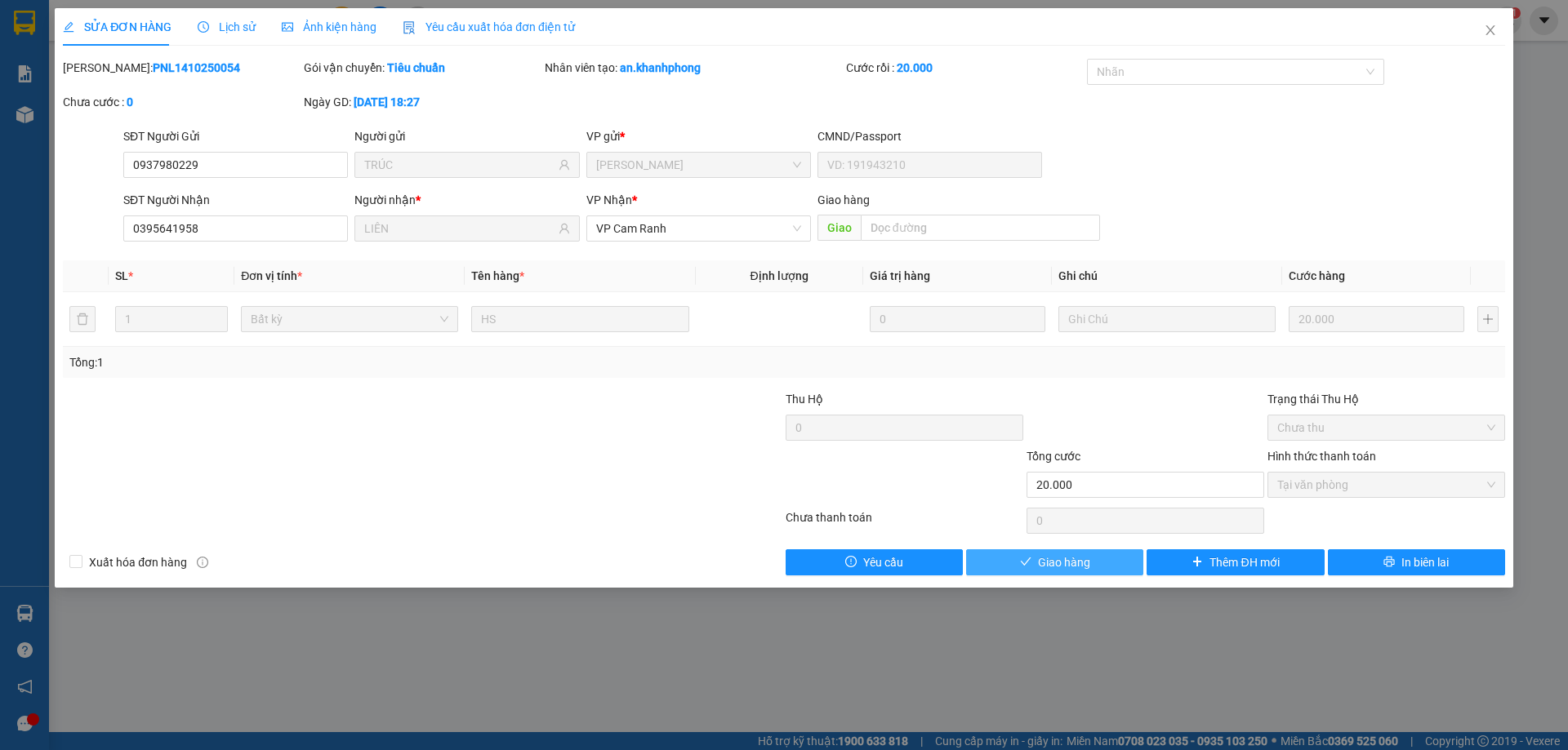
click at [1068, 561] on span "Giao hàng" at bounding box center [1064, 562] width 52 height 17
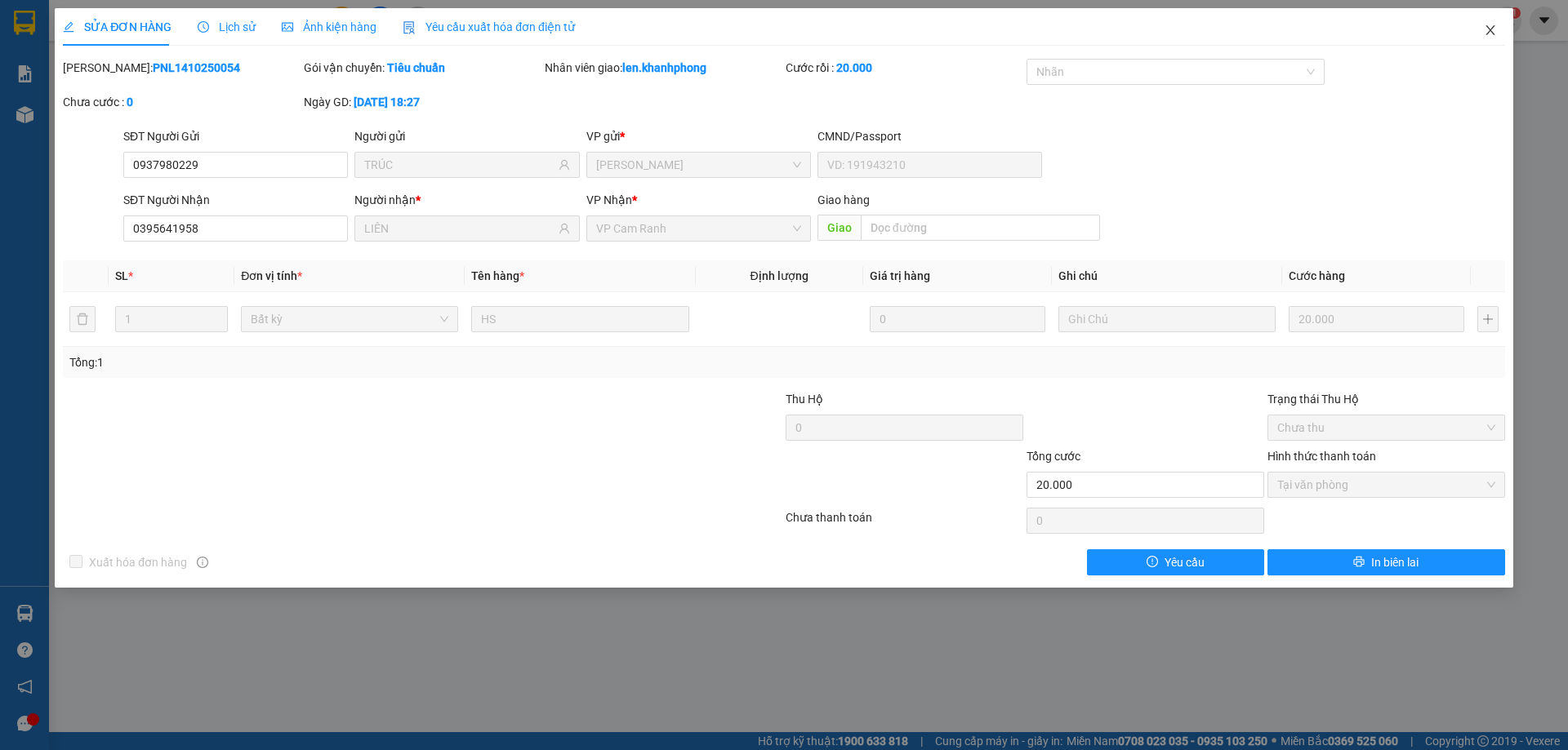
click at [1253, 28] on icon "close" at bounding box center [1489, 29] width 13 height 13
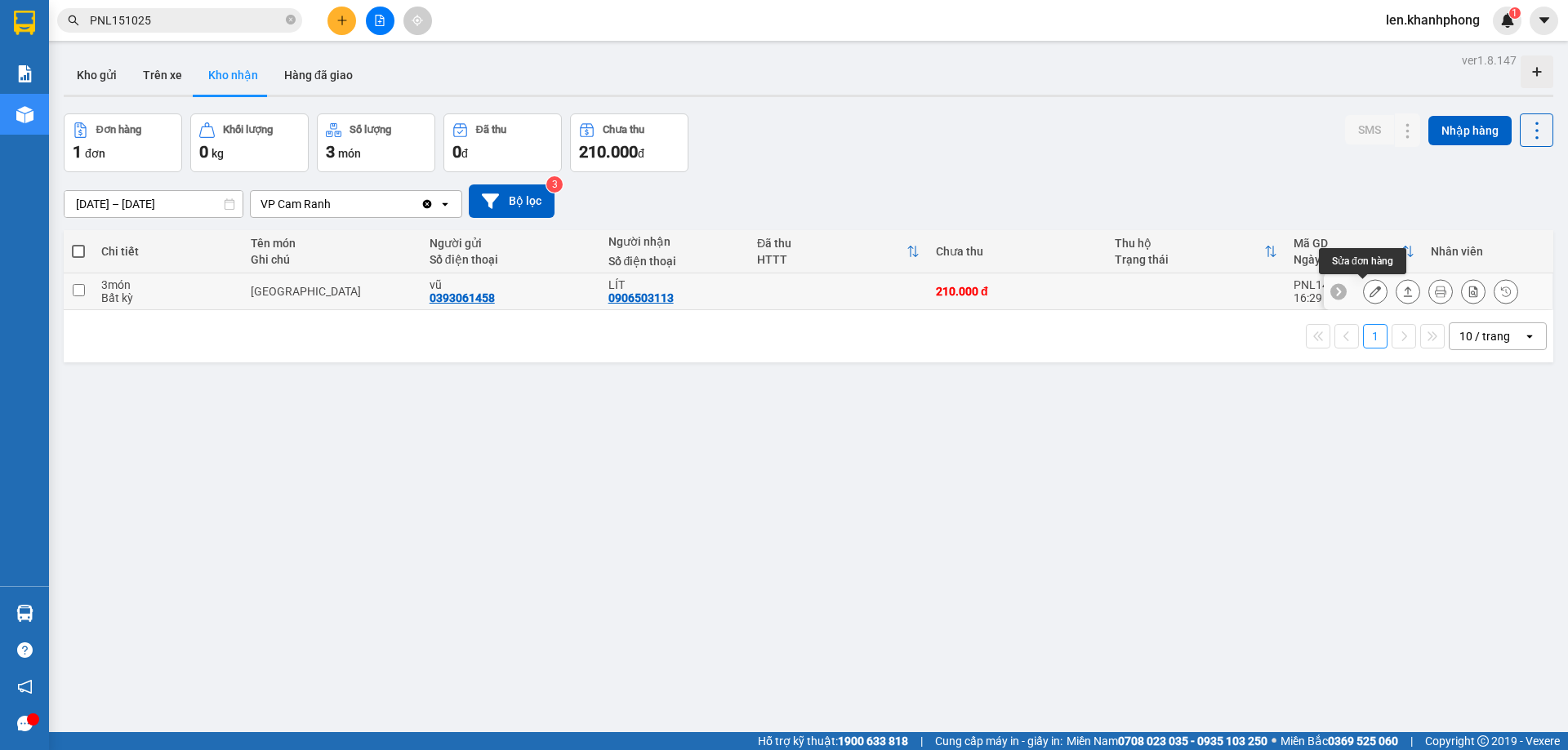
click at [1253, 291] on icon at bounding box center [1376, 291] width 12 height 12
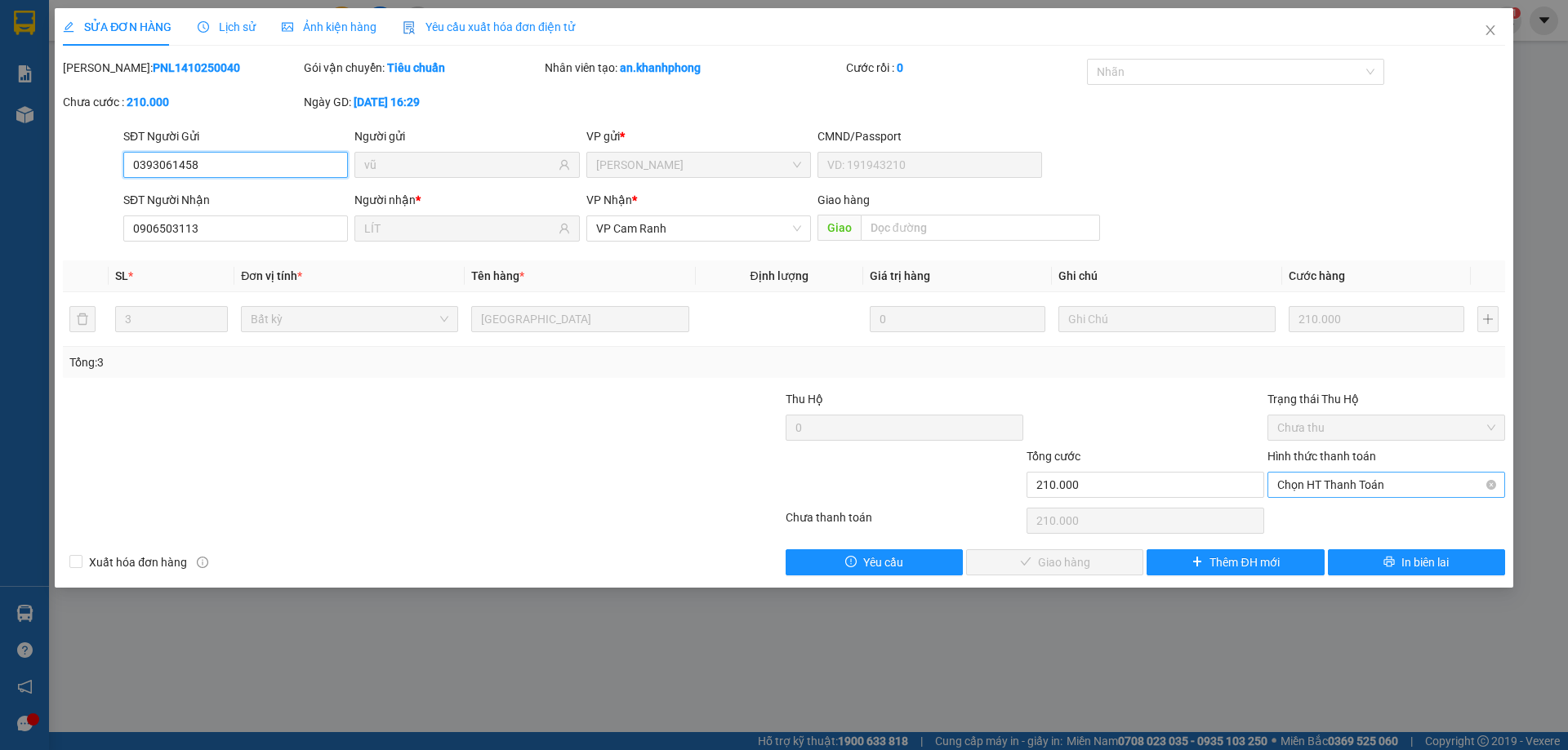
click at [1253, 484] on span "Chọn HT Thanh Toán" at bounding box center [1386, 485] width 218 height 24
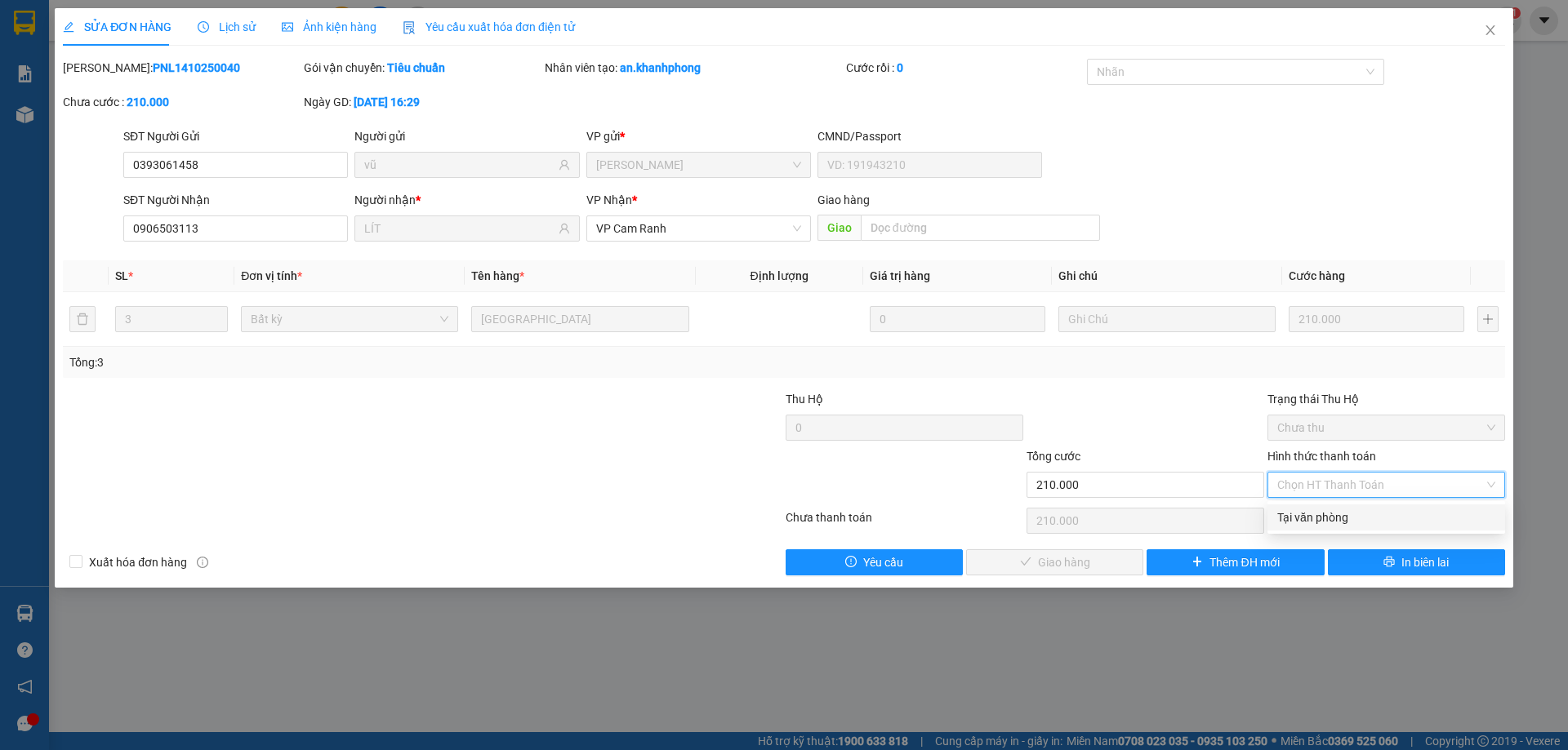
click at [1253, 507] on div "Tại văn phòng" at bounding box center [1386, 517] width 238 height 26
type input "0"
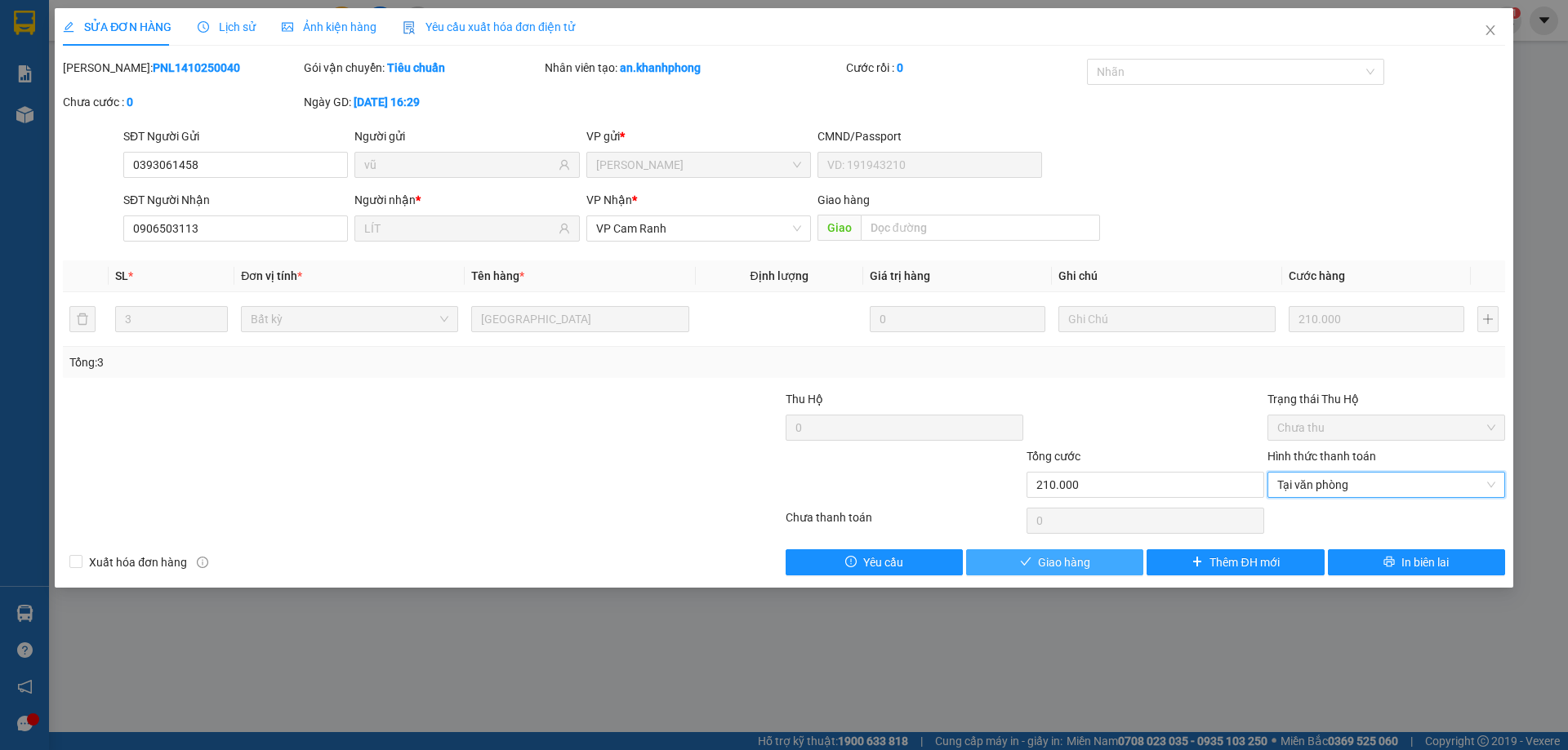
click at [1042, 555] on span "Giao hàng" at bounding box center [1064, 562] width 52 height 17
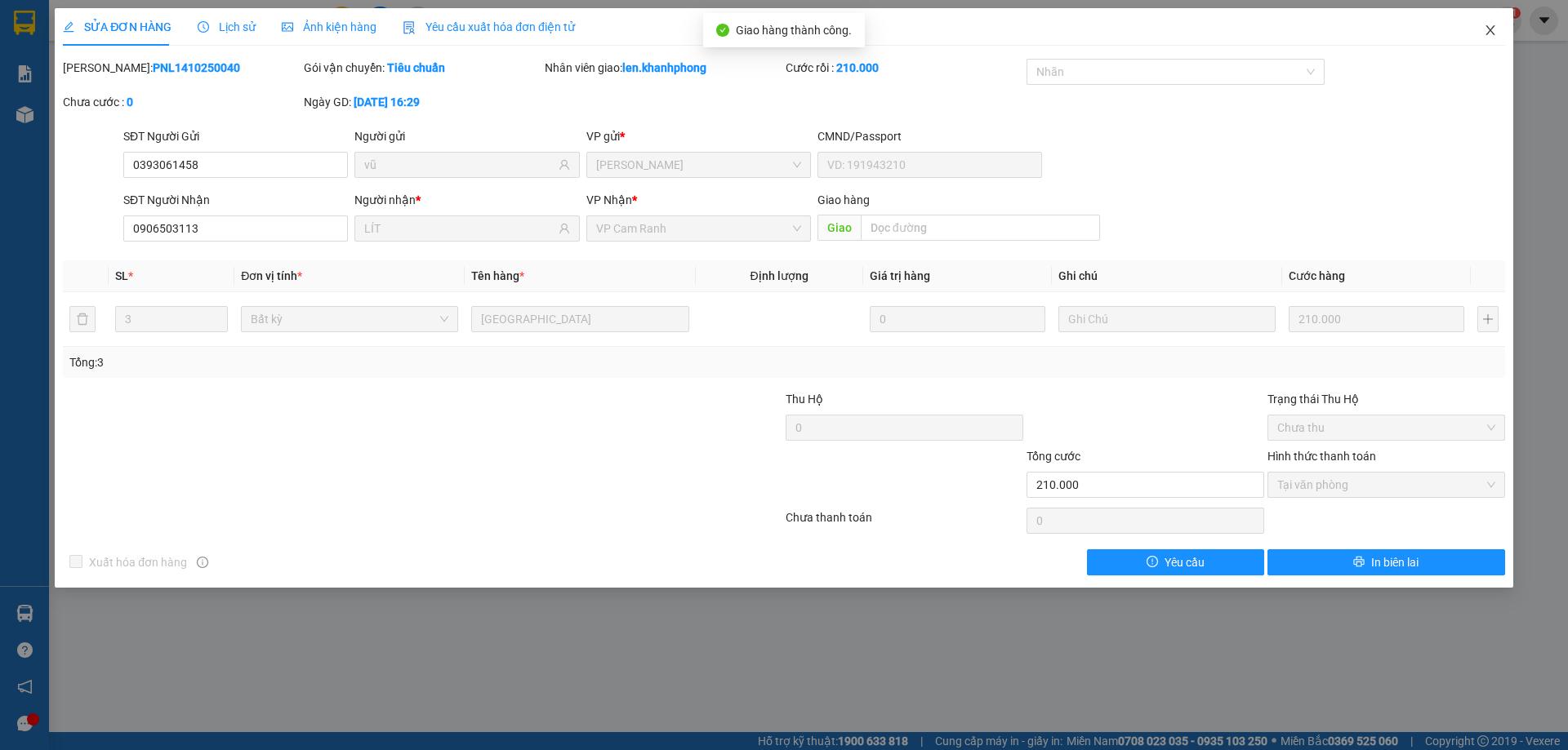
click at [1253, 29] on icon "close" at bounding box center [1489, 30] width 9 height 10
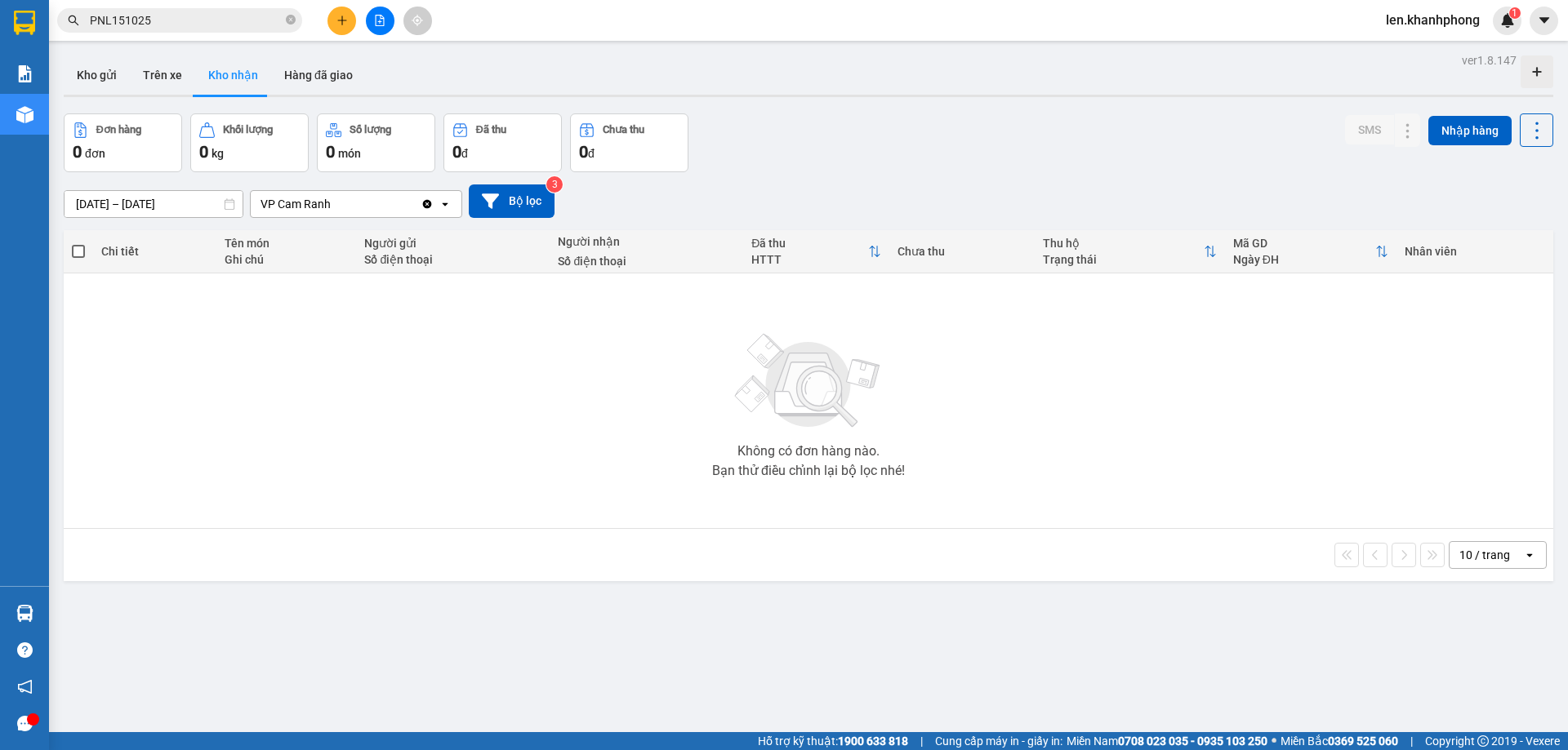
click at [157, 9] on span "PNL151025" at bounding box center [180, 19] width 245 height 24
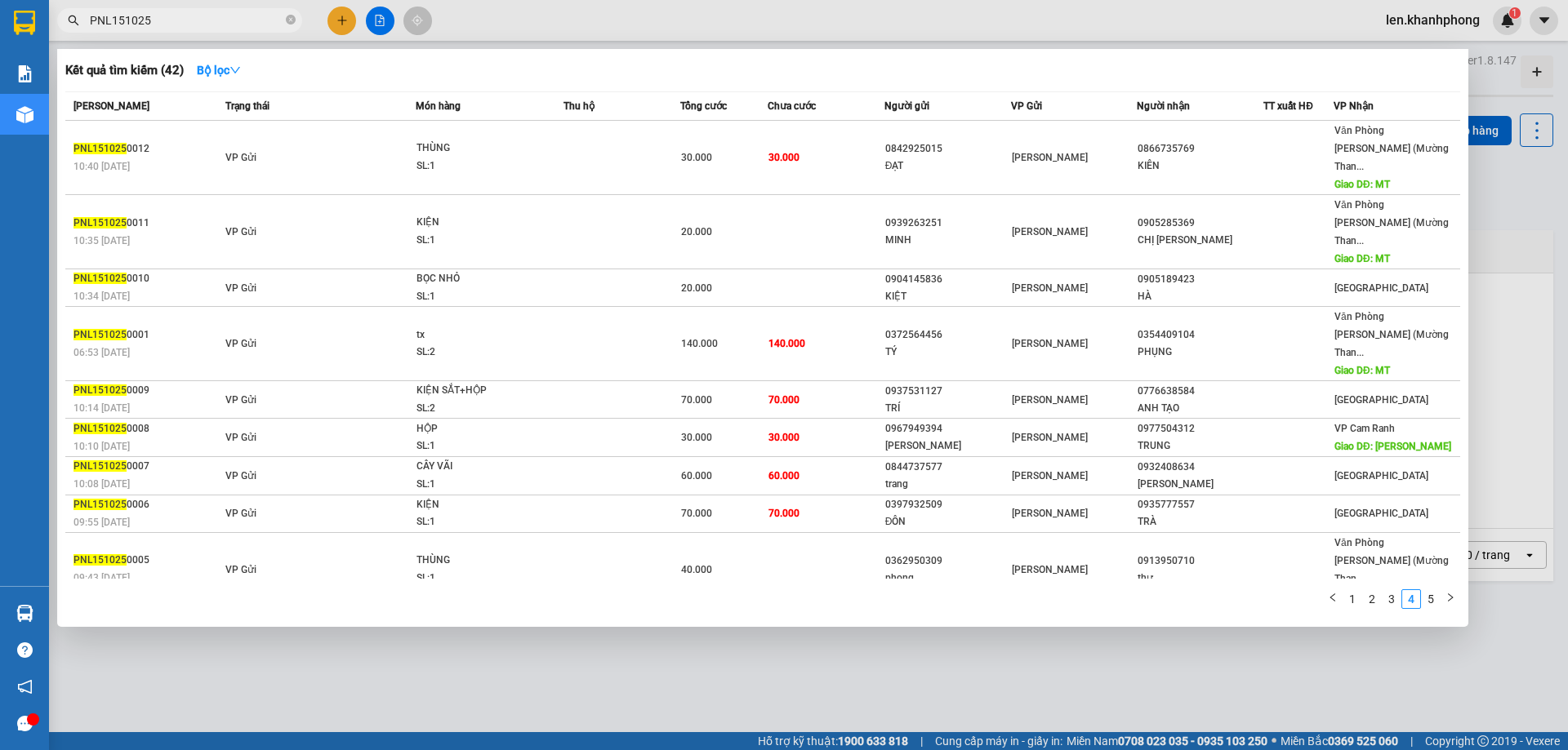
click at [157, 15] on input "PNL151025" at bounding box center [186, 20] width 192 height 17
click at [1253, 597] on icon "right" at bounding box center [1450, 597] width 10 height 10
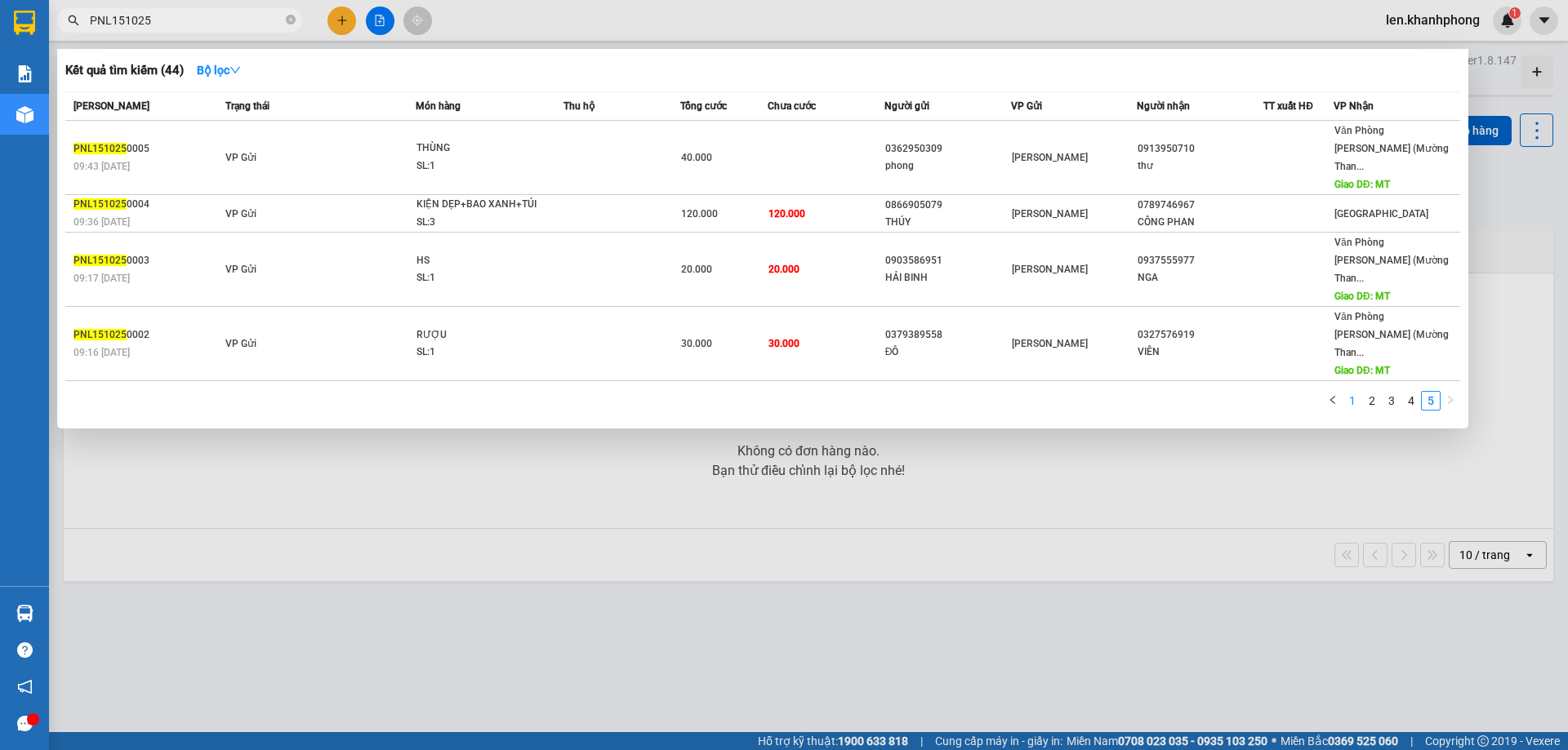
click at [1253, 392] on link "1" at bounding box center [1352, 400] width 17 height 17
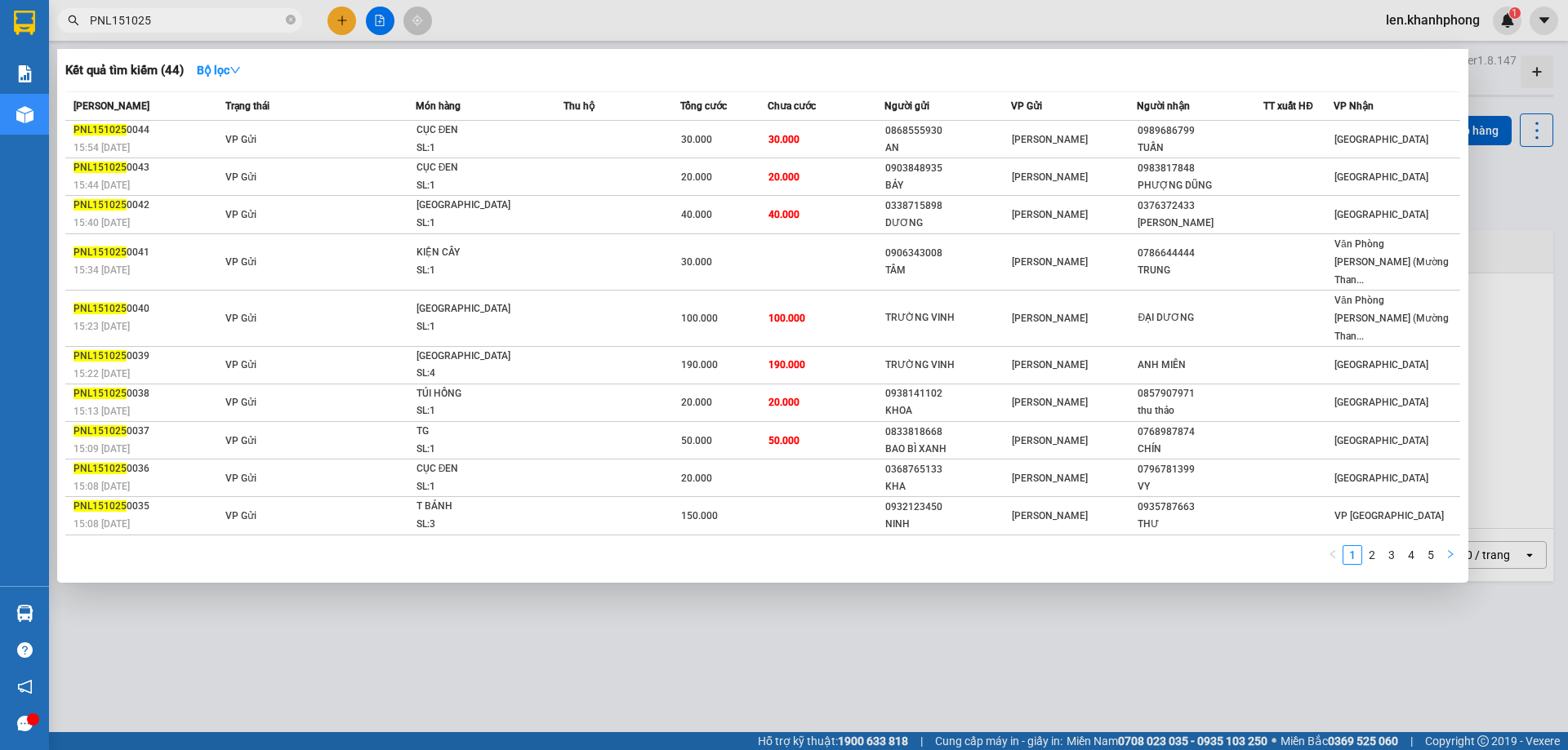
click at [1253, 550] on icon "right" at bounding box center [1450, 555] width 10 height 10
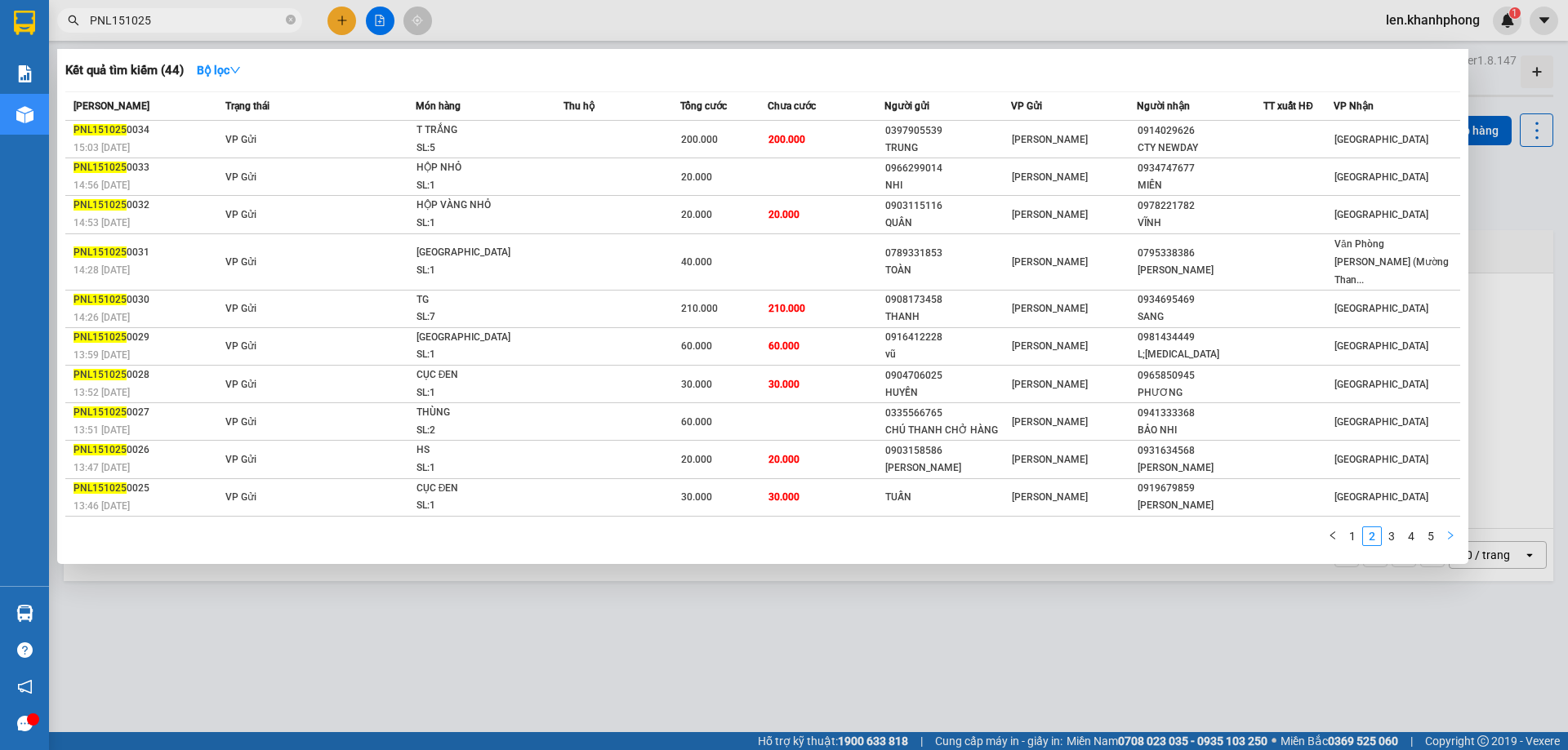
click at [1253, 530] on icon "right" at bounding box center [1450, 535] width 10 height 10
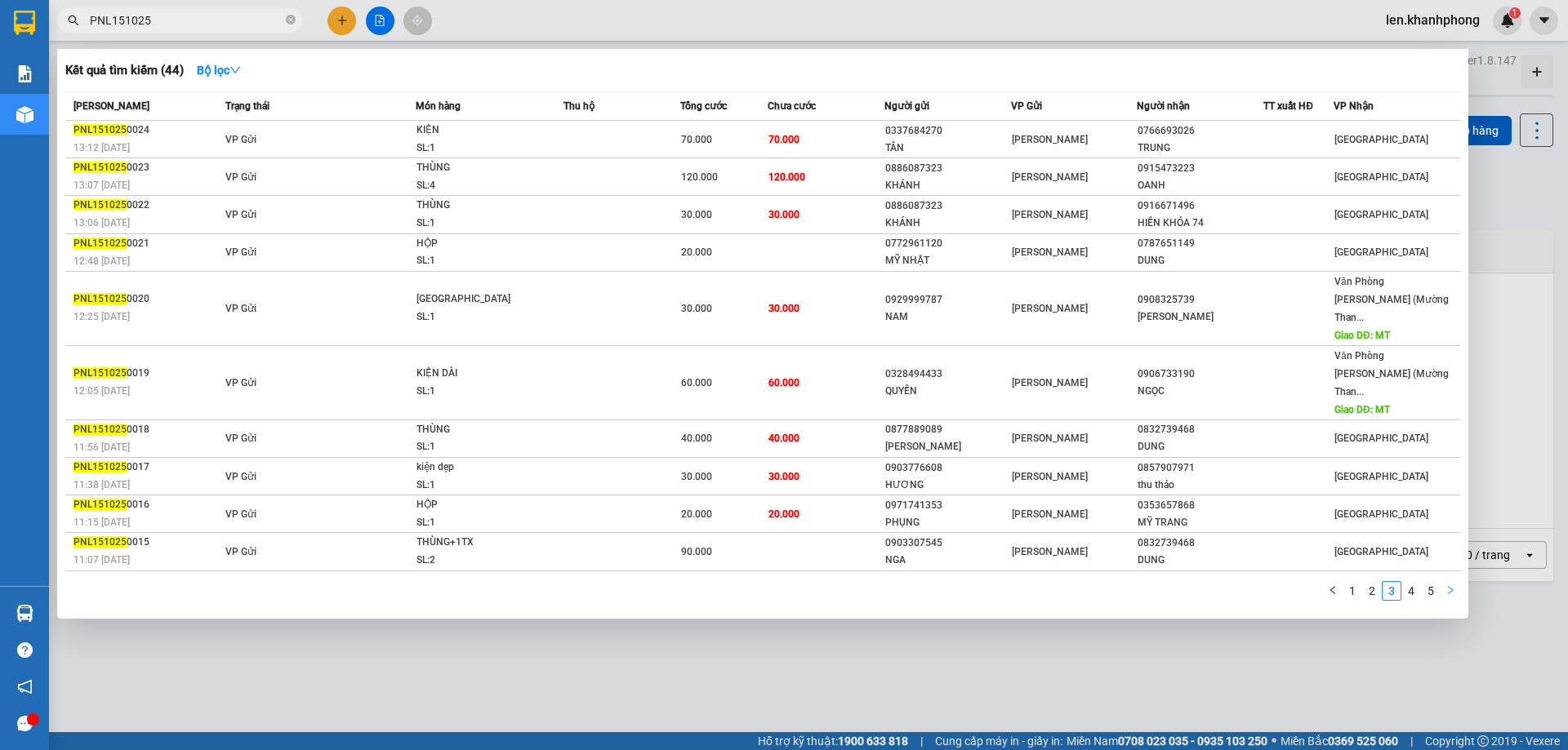
click at [1253, 586] on icon "right" at bounding box center [1450, 591] width 10 height 10
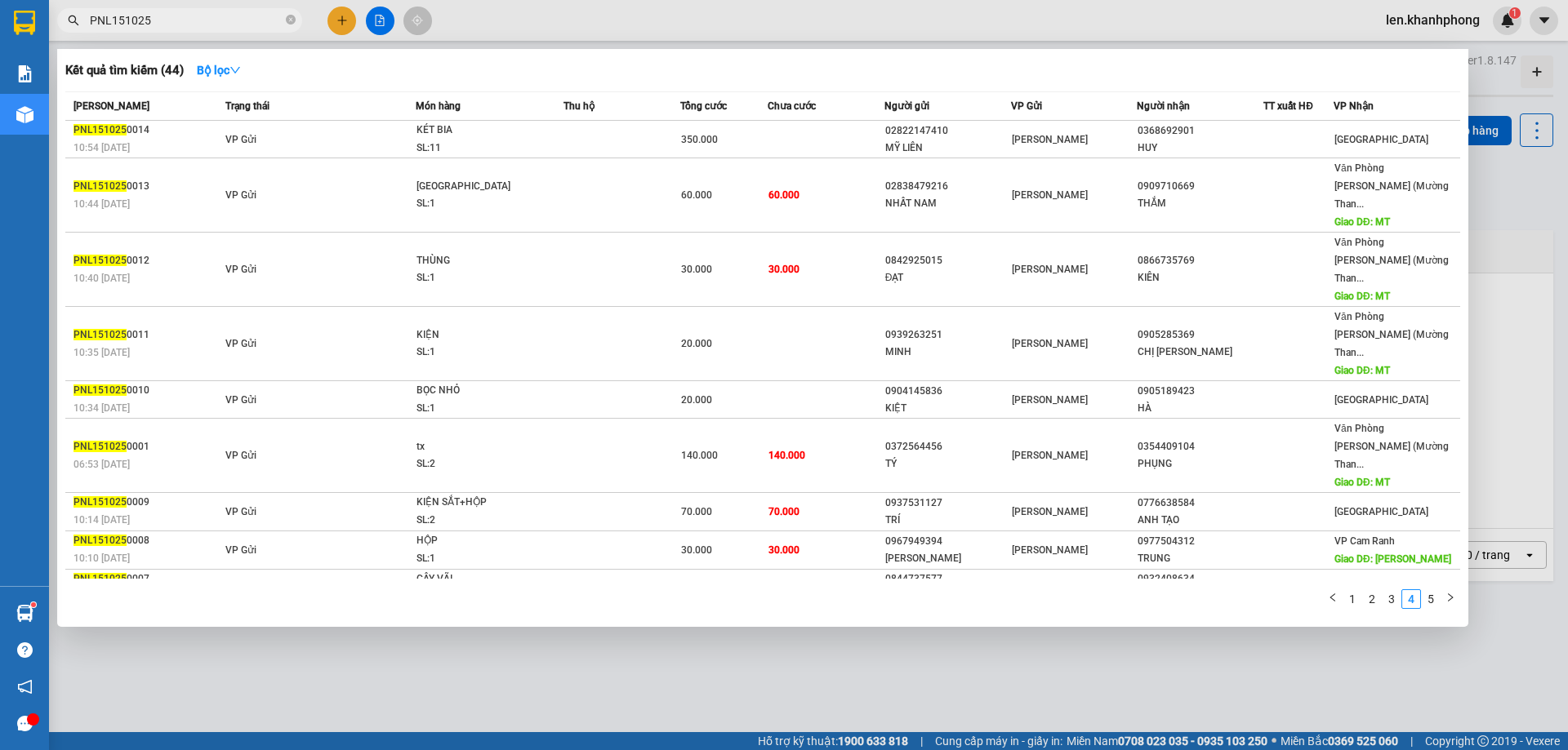
click at [1253, 402] on div at bounding box center [784, 375] width 1568 height 750
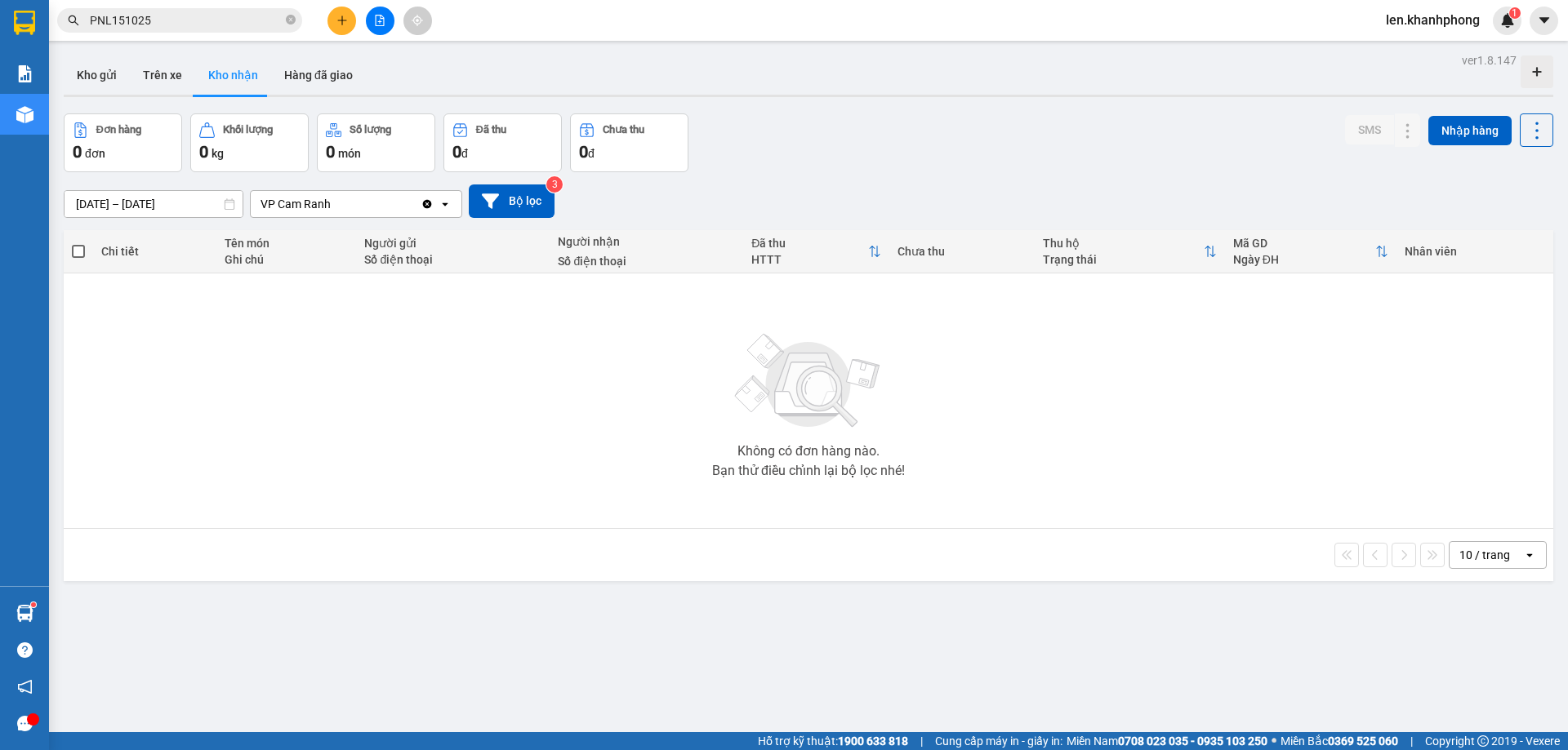
click at [426, 210] on icon "Clear value" at bounding box center [426, 203] width 13 height 13
click at [172, 64] on button "Trên xe" at bounding box center [162, 75] width 65 height 39
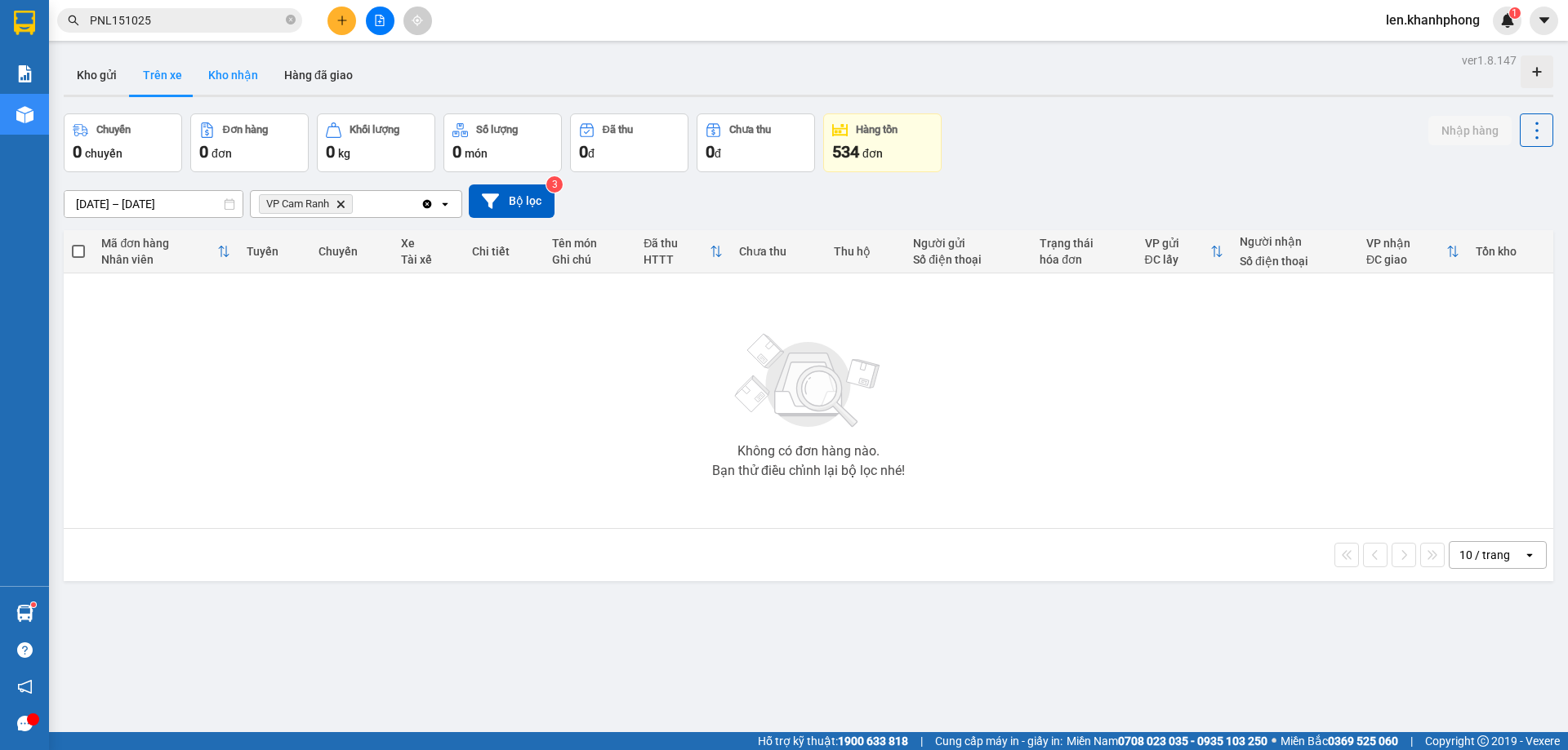
click at [230, 76] on button "Kho nhận" at bounding box center [233, 75] width 76 height 39
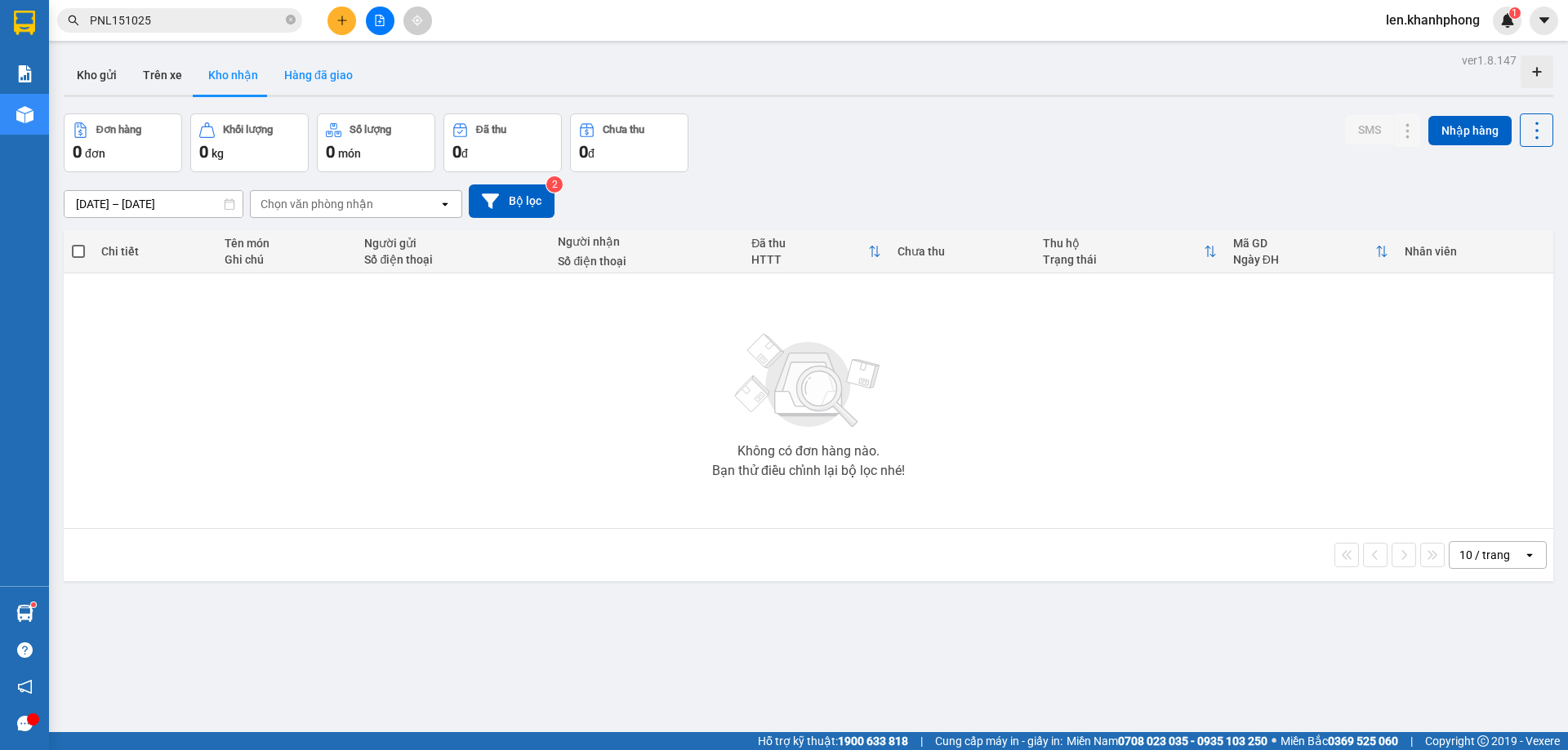
click at [307, 72] on button "Hàng đã giao" at bounding box center [319, 75] width 95 height 39
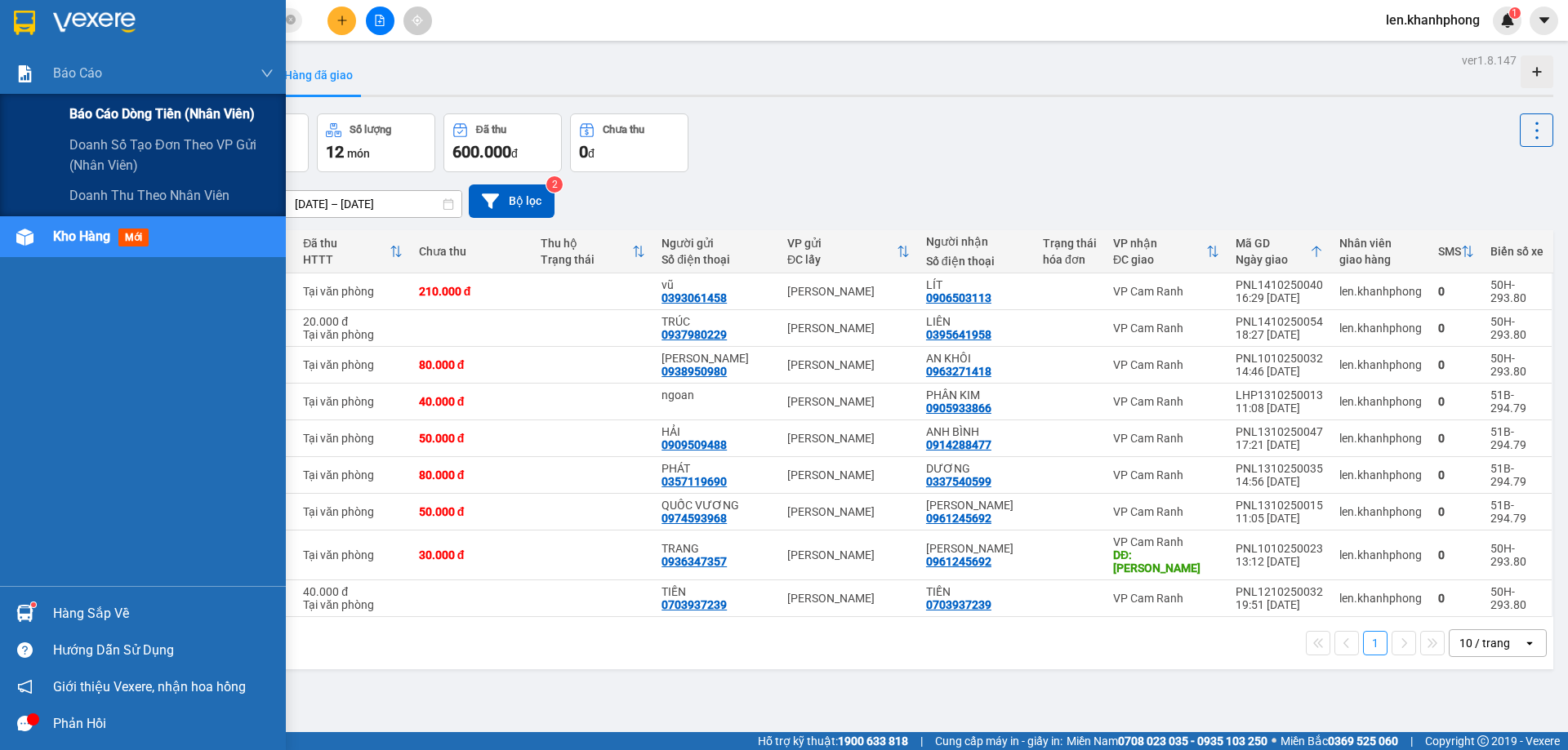
click at [102, 108] on span "Báo cáo dòng tiền (nhân viên)" at bounding box center [161, 114] width 186 height 20
